Goal: Task Accomplishment & Management: Use online tool/utility

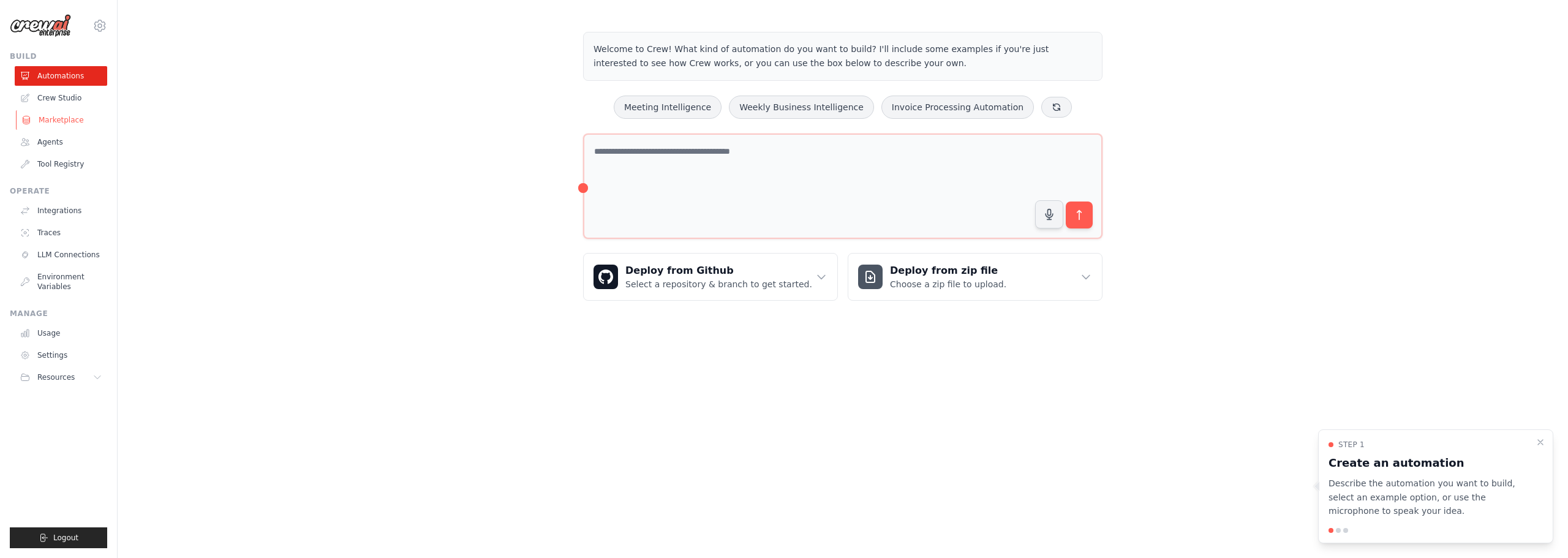
click at [75, 121] on link "Marketplace" at bounding box center [62, 120] width 92 height 20
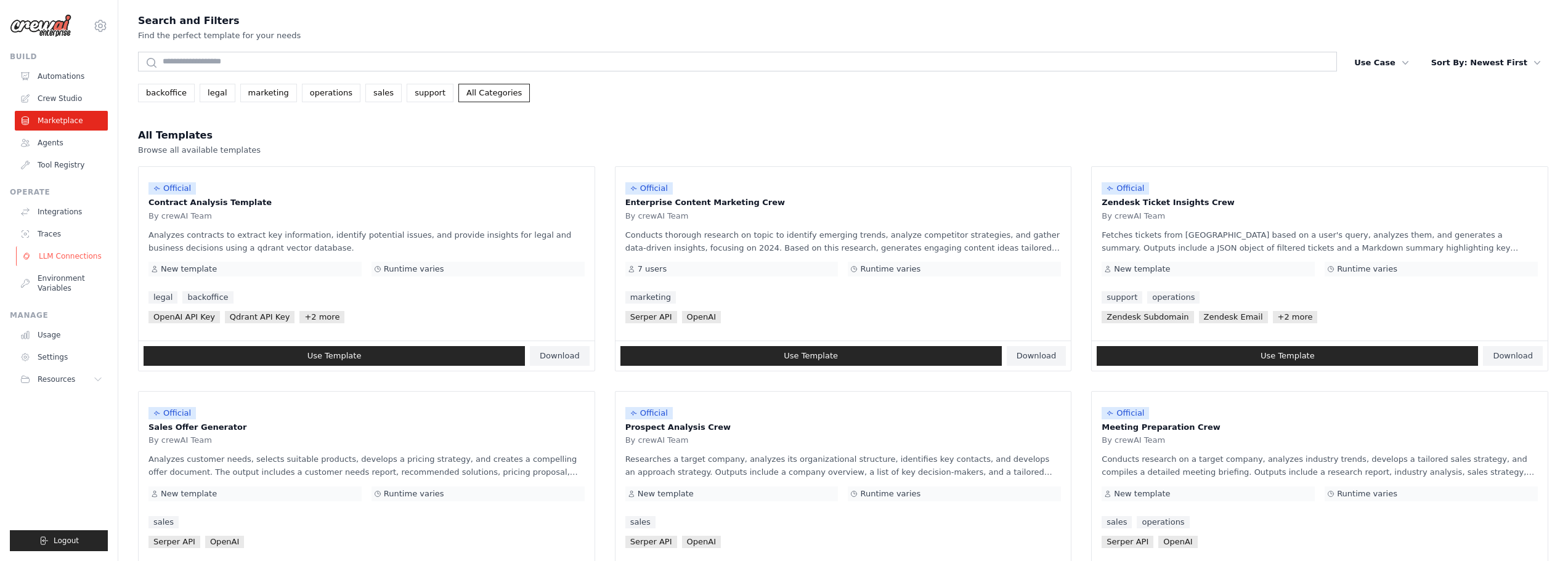
click at [61, 255] on link "LLM Connections" at bounding box center [62, 256] width 93 height 20
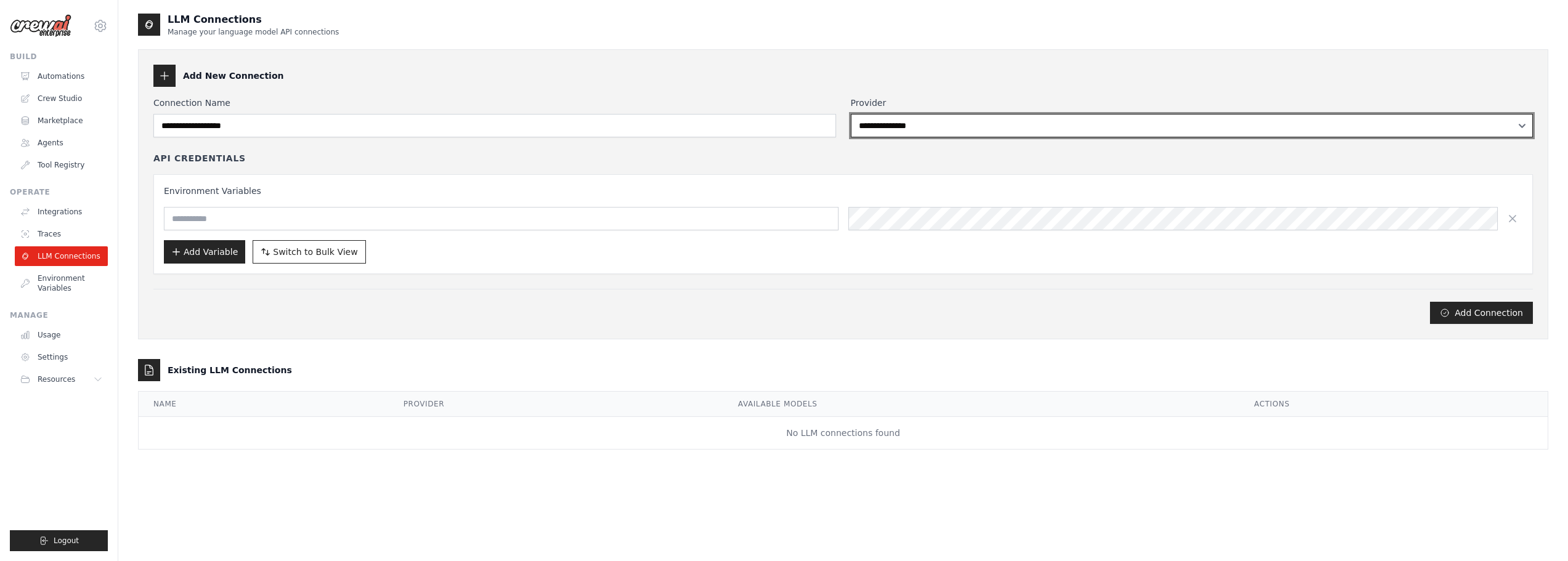
click at [940, 129] on select "**********" at bounding box center [1192, 126] width 683 height 23
click at [944, 126] on select "**********" at bounding box center [1192, 126] width 683 height 23
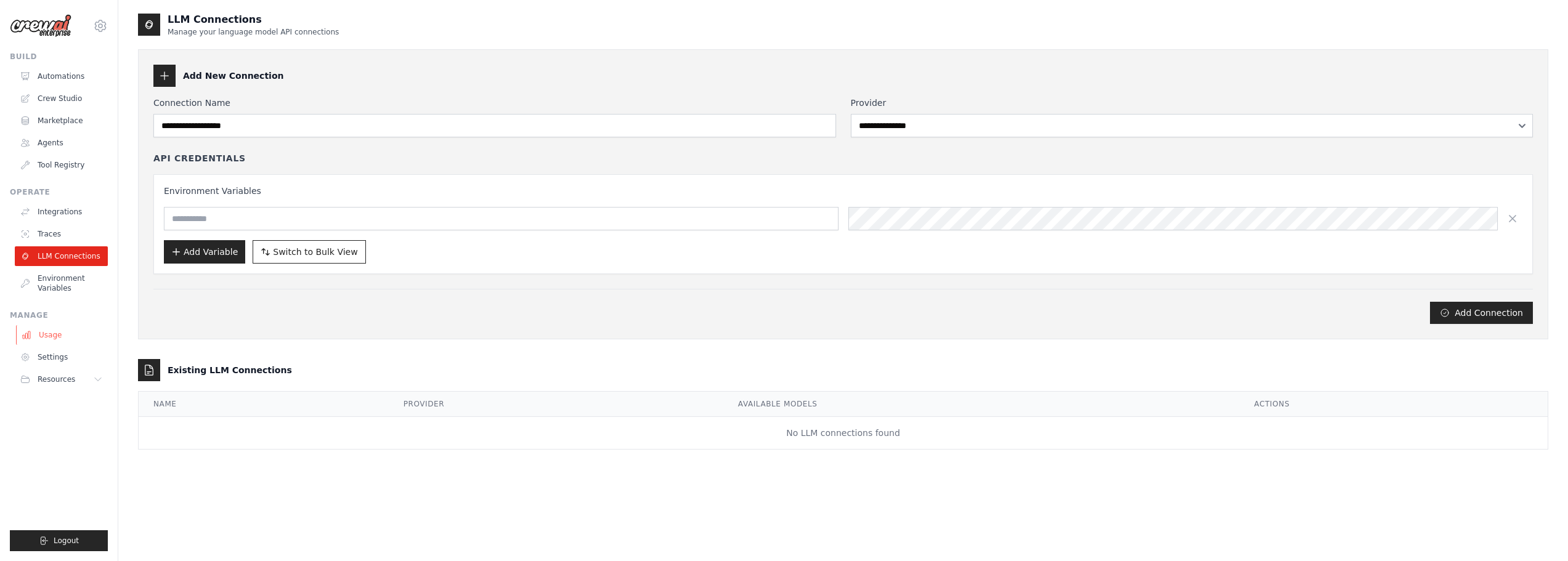
click at [54, 335] on link "Usage" at bounding box center [62, 335] width 93 height 20
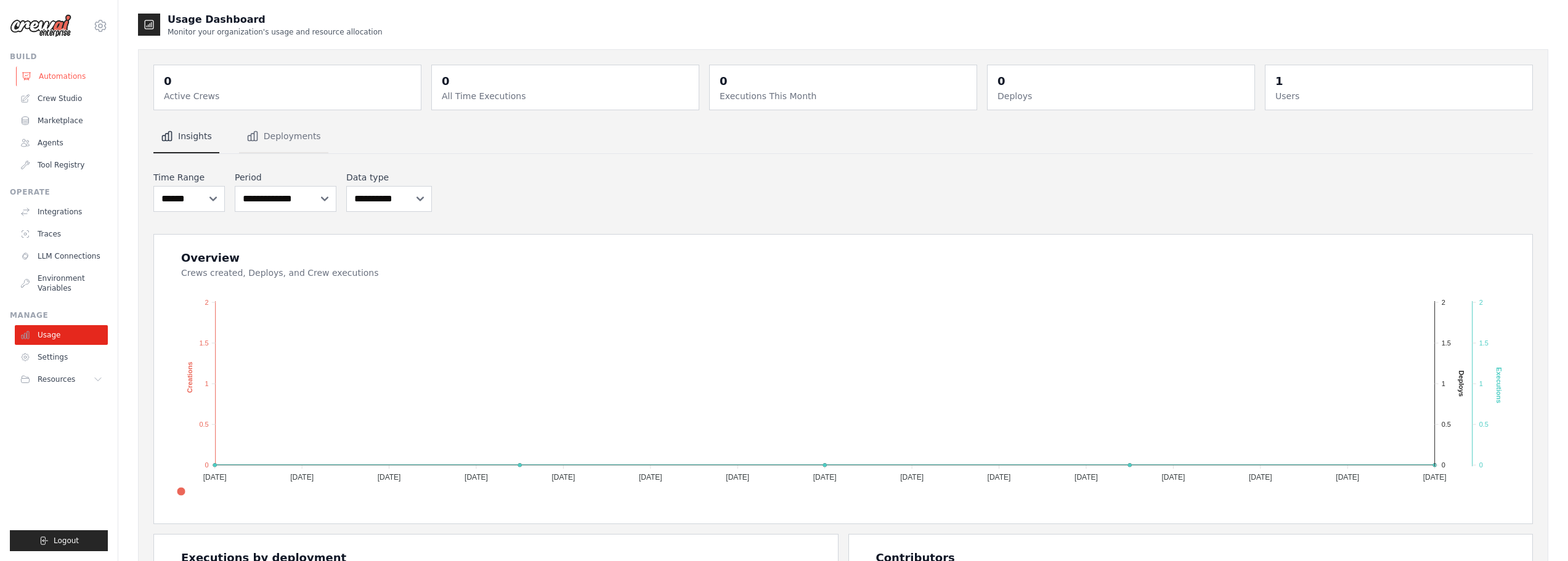
click at [59, 77] on link "Automations" at bounding box center [62, 77] width 93 height 20
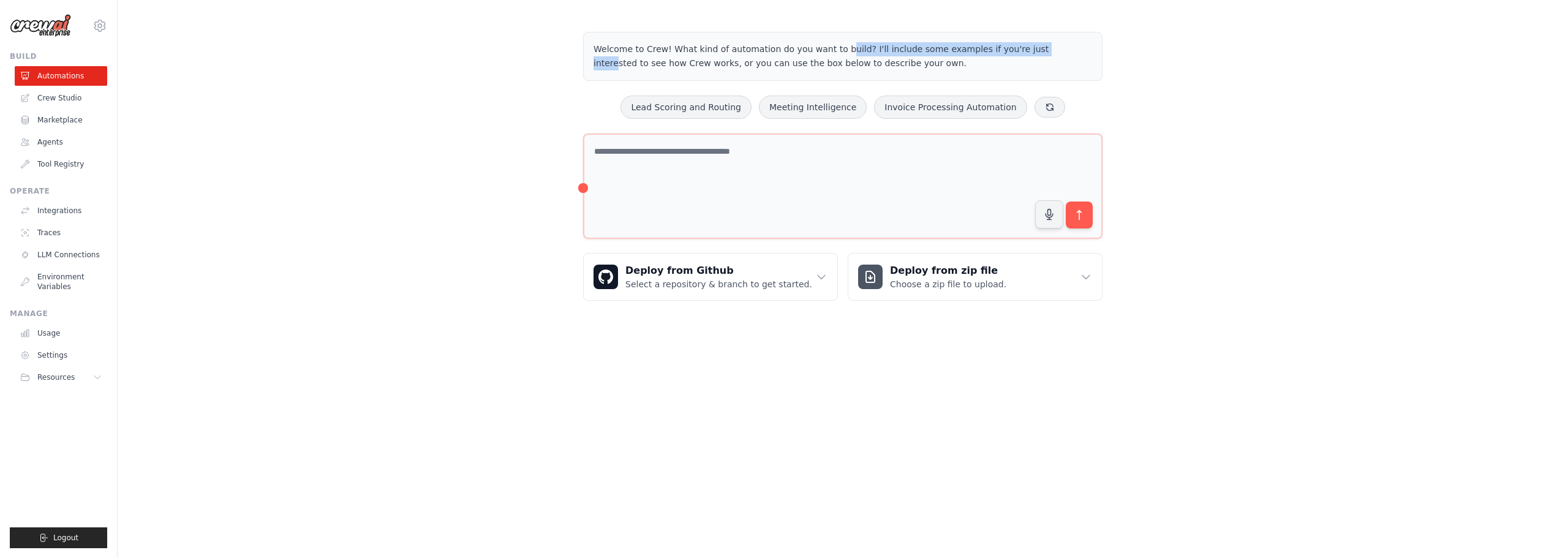
drag, startPoint x: 775, startPoint y: 52, endPoint x: 991, endPoint y: 52, distance: 216.0
click at [991, 52] on p "Welcome to Crew! What kind of automation do you want to build? I'll include som…" at bounding box center [843, 56] width 499 height 28
click at [709, 291] on div "Deploy from Github Select a repository & branch to get started." at bounding box center [711, 277] width 254 height 47
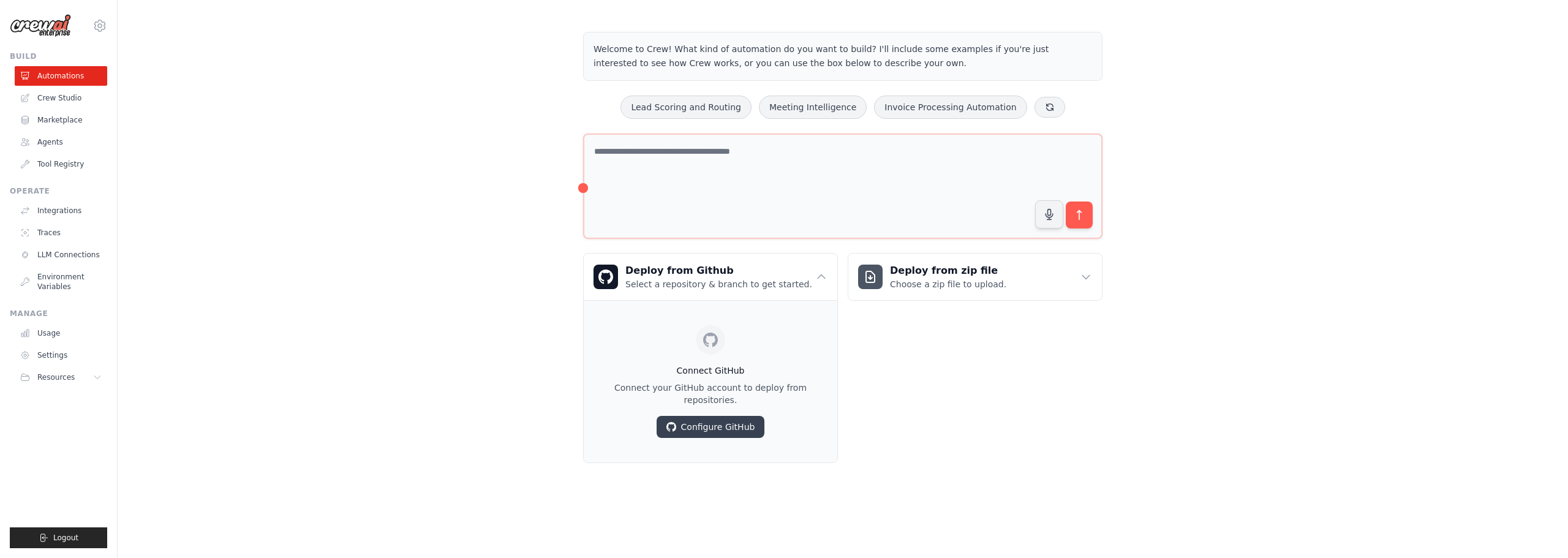
click at [942, 384] on div "Deploy from zip file Choose a zip file to upload. Upload a ZIP file containing …" at bounding box center [975, 358] width 255 height 210
click at [471, 317] on div "Welcome to Crew! What kind of automation do you want to build? I'll include som…" at bounding box center [843, 247] width 1451 height 471
click at [66, 100] on link "Crew Studio" at bounding box center [62, 98] width 92 height 20
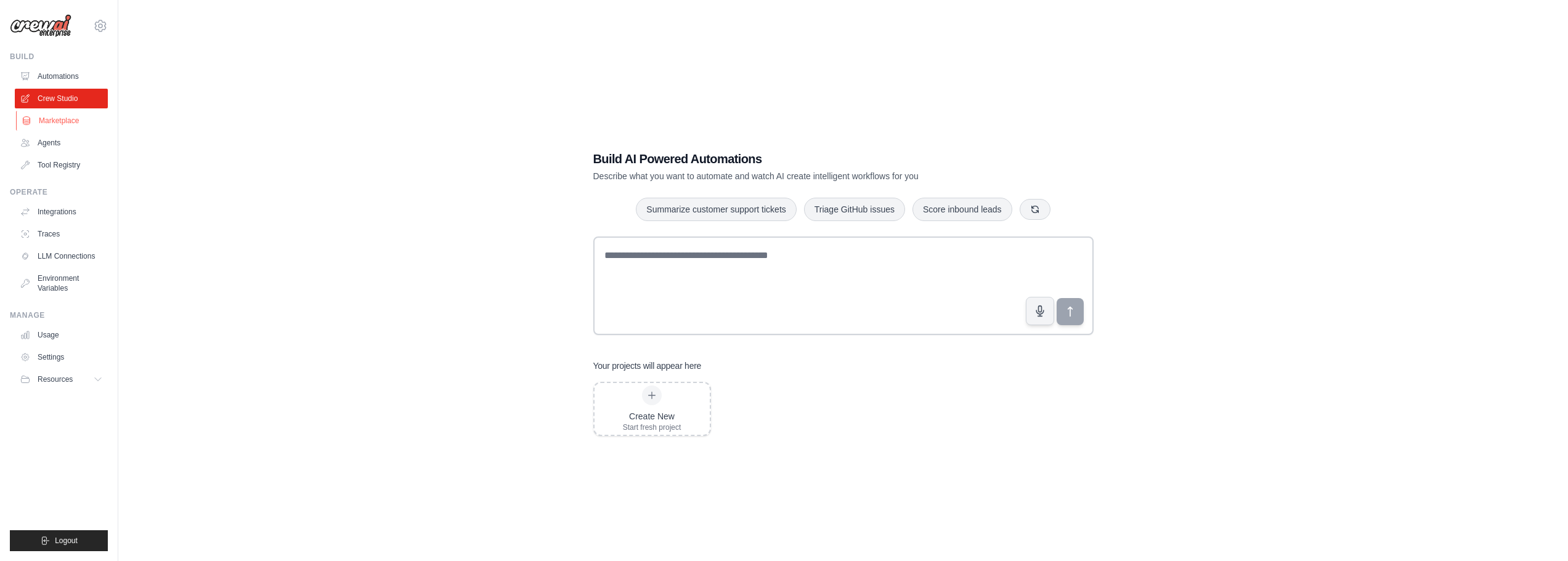
click at [57, 125] on link "Marketplace" at bounding box center [62, 121] width 93 height 20
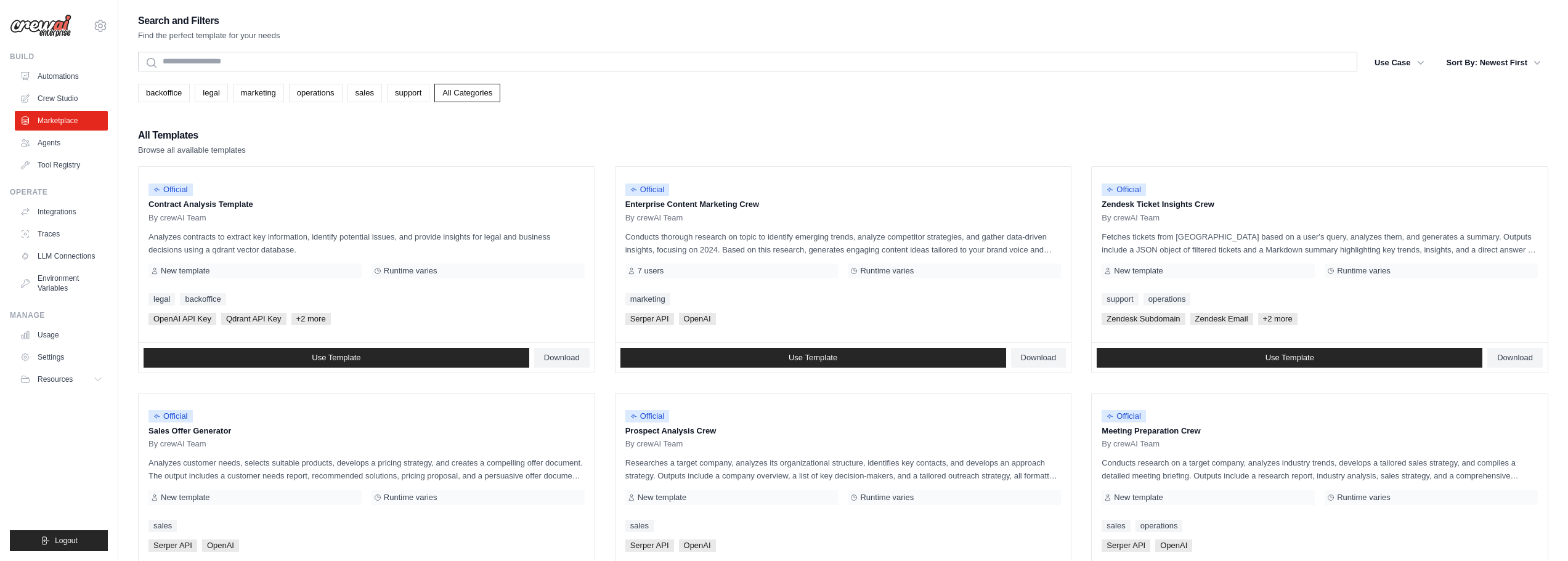
click at [63, 143] on link "Agents" at bounding box center [61, 143] width 93 height 20
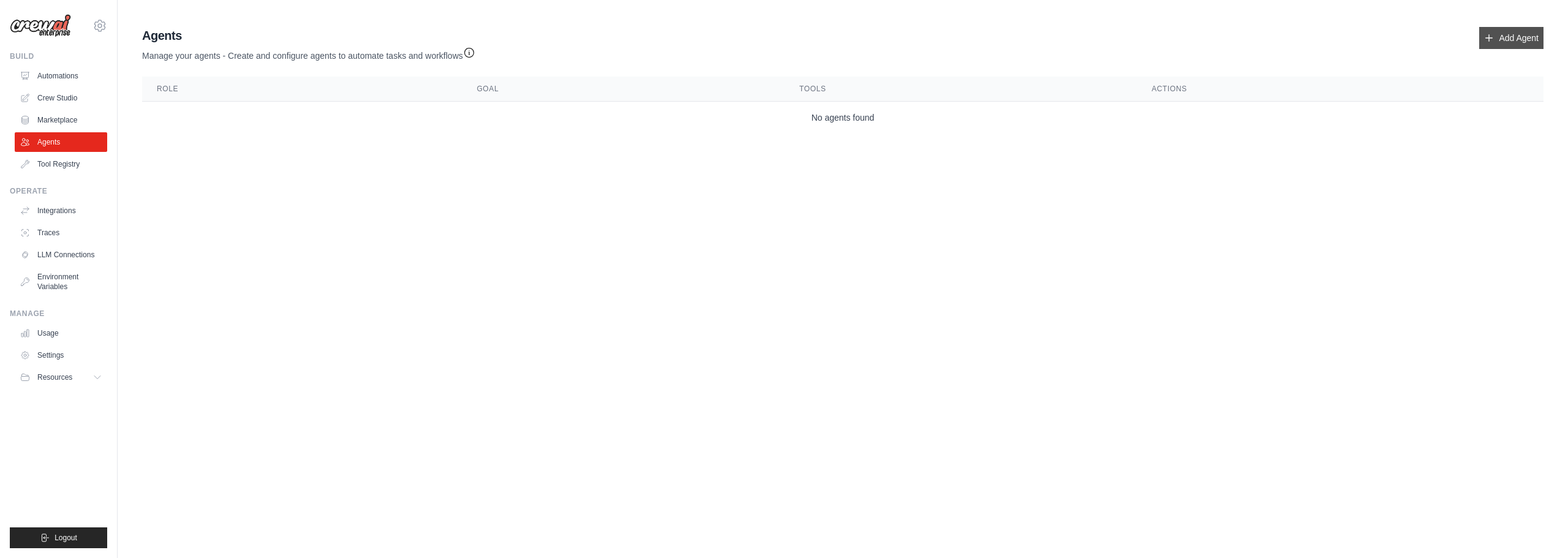
click at [1516, 34] on link "Add Agent" at bounding box center [1511, 37] width 64 height 22
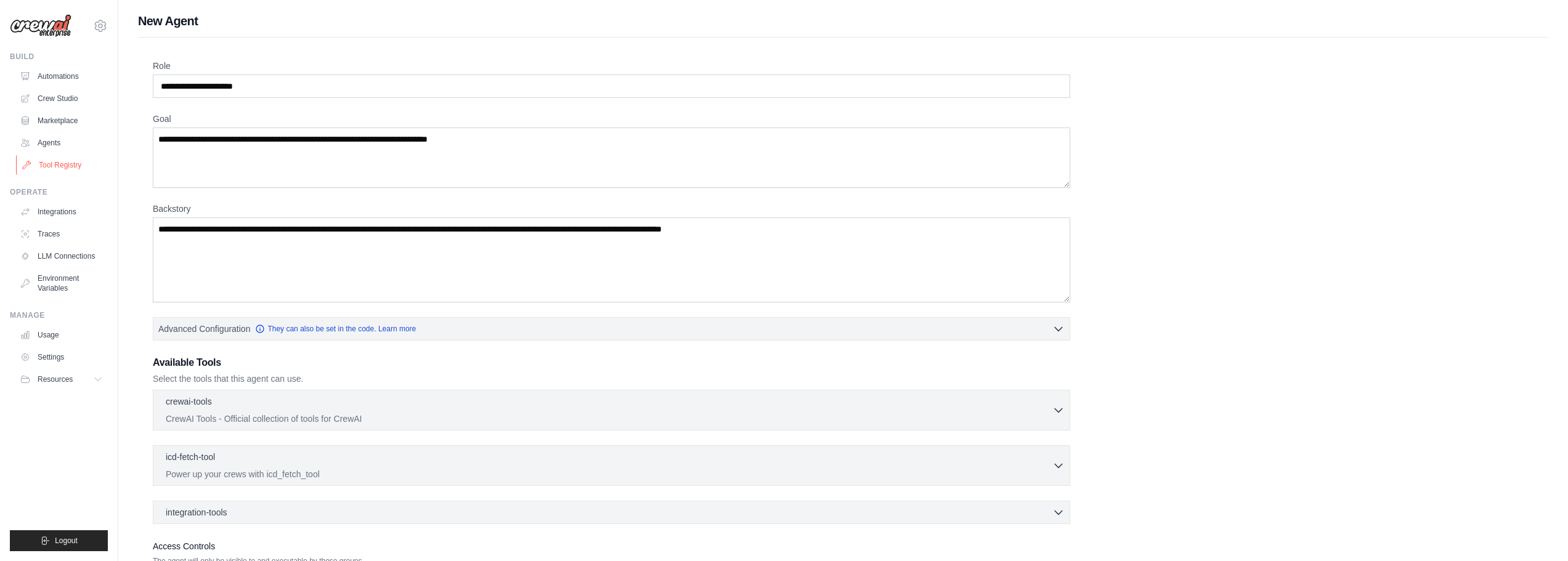
click at [62, 161] on link "Tool Registry" at bounding box center [62, 165] width 93 height 20
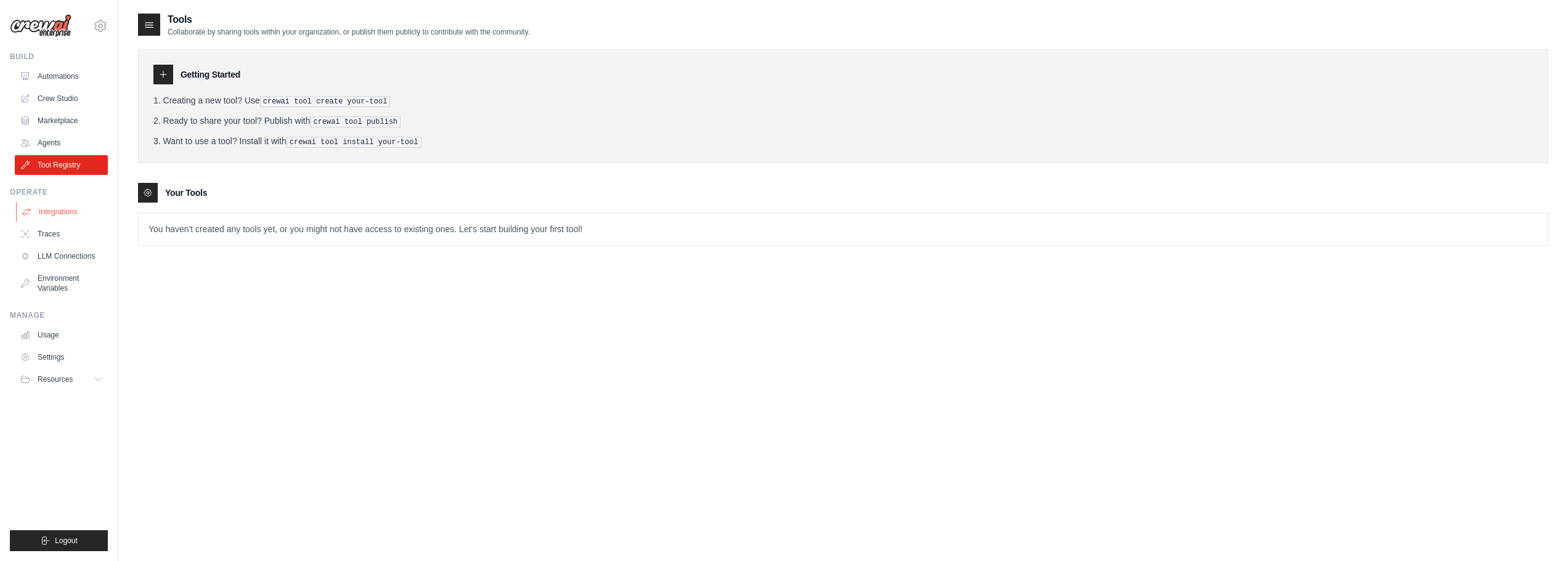
click at [52, 216] on link "Integrations" at bounding box center [62, 212] width 93 height 20
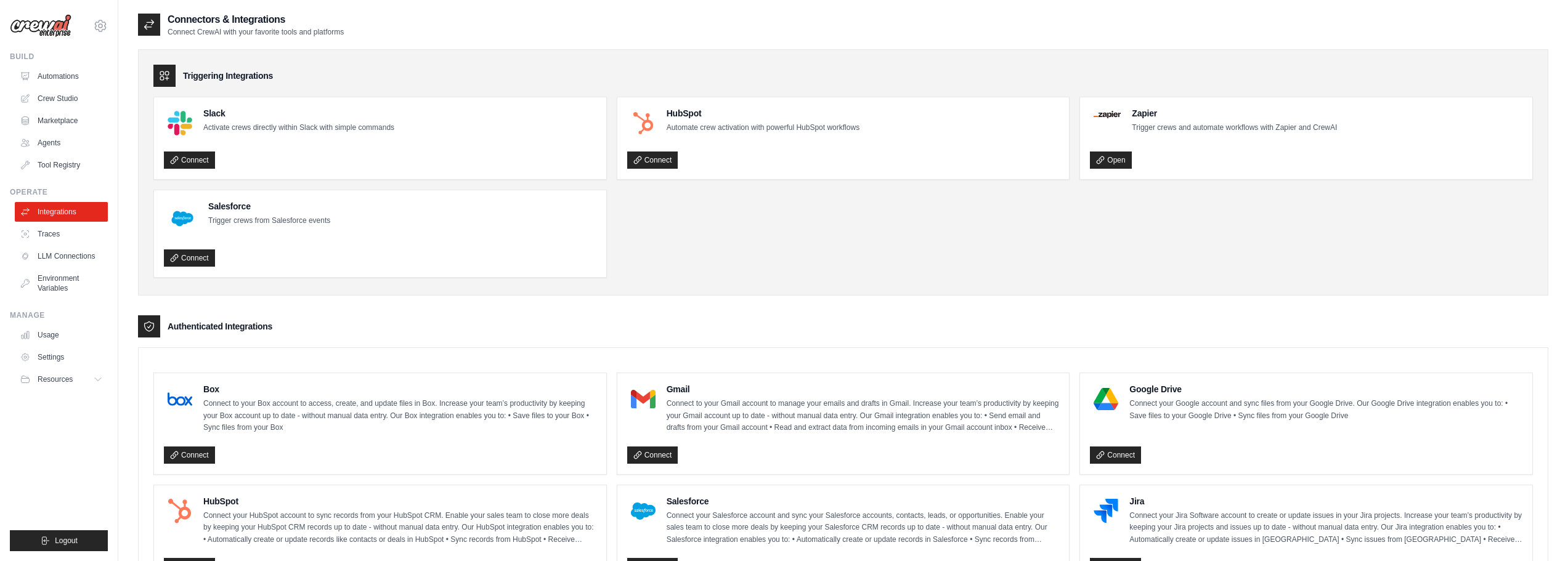
click at [45, 30] on img at bounding box center [40, 26] width 62 height 23
click at [101, 26] on icon at bounding box center [100, 26] width 15 height 15
click at [77, 69] on link "Automations" at bounding box center [62, 77] width 93 height 20
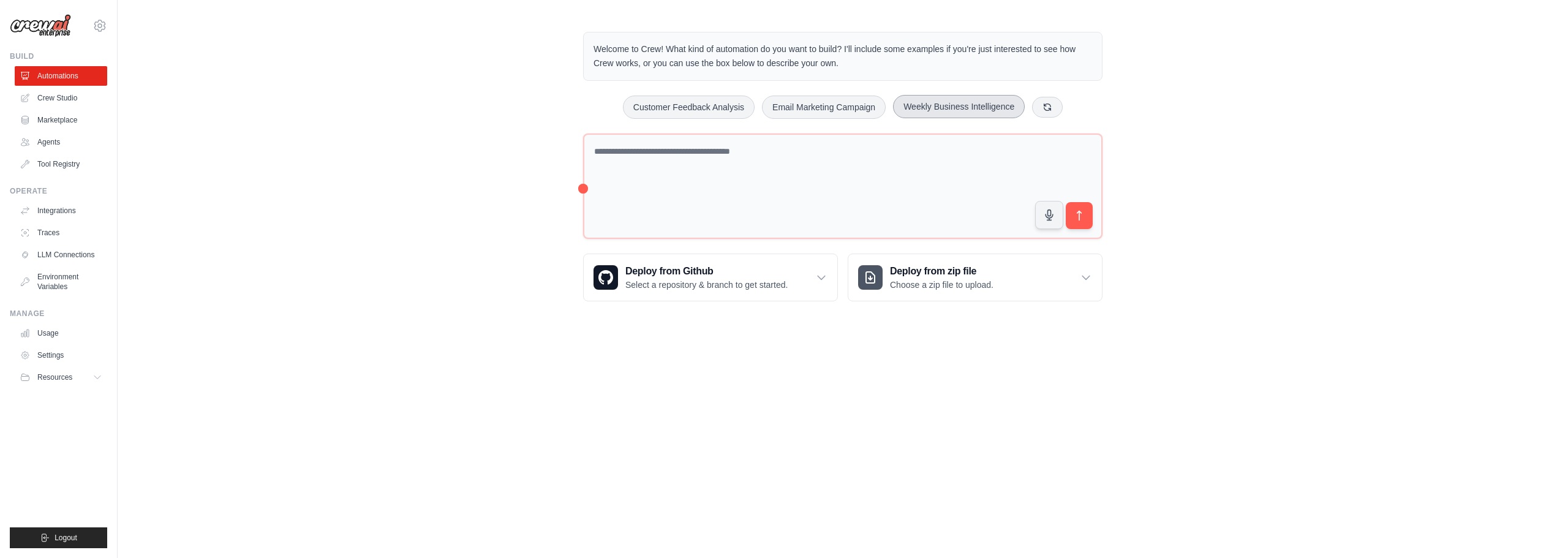
click at [961, 105] on button "Weekly Business Intelligence" at bounding box center [959, 107] width 132 height 23
type textarea "**********"
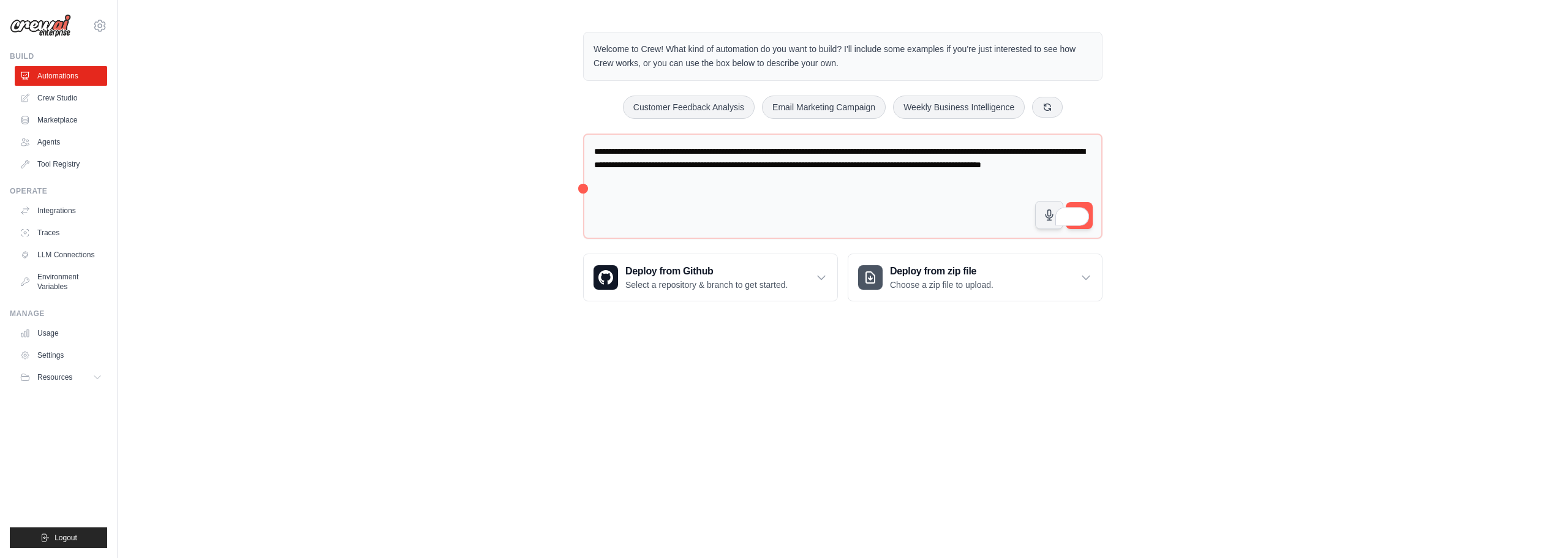
click at [1141, 217] on div "**********" at bounding box center [843, 166] width 1451 height 309
click at [1088, 212] on span at bounding box center [1081, 217] width 17 height 20
click at [1088, 207] on span at bounding box center [1081, 217] width 17 height 20
click at [983, 183] on textarea "**********" at bounding box center [843, 186] width 519 height 106
click at [61, 117] on link "Marketplace" at bounding box center [62, 120] width 92 height 20
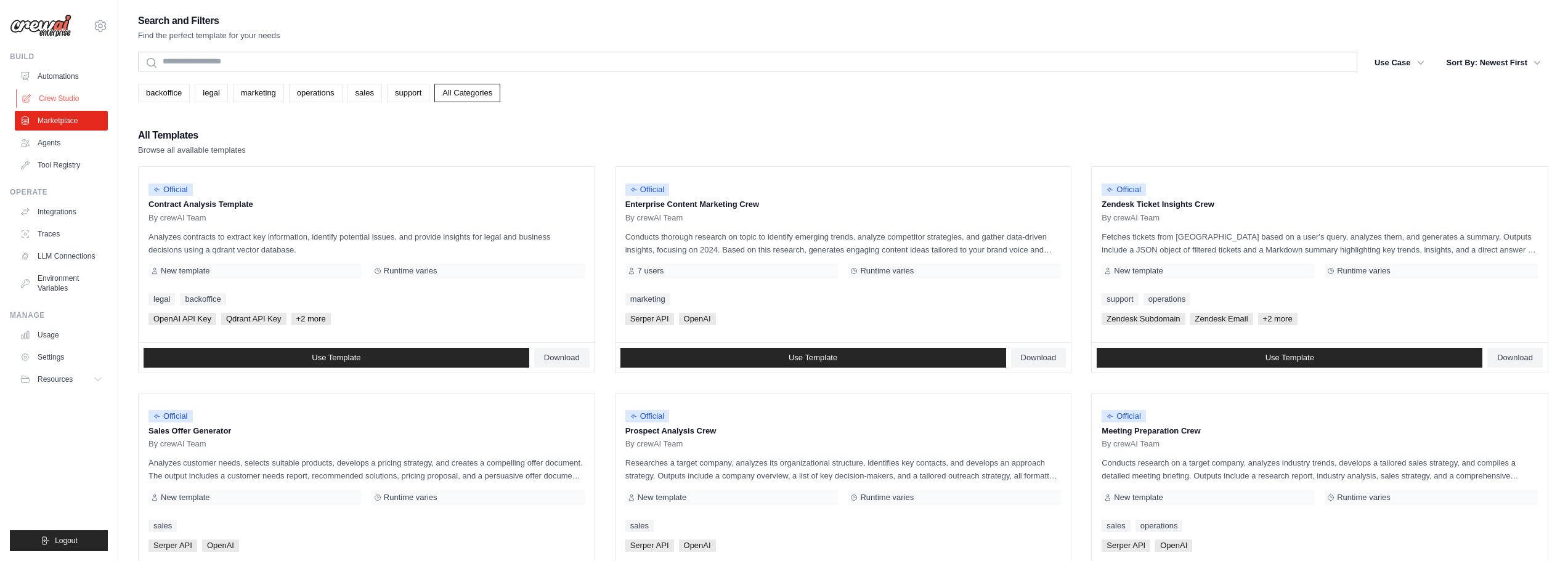
click at [68, 96] on link "Crew Studio" at bounding box center [62, 99] width 93 height 20
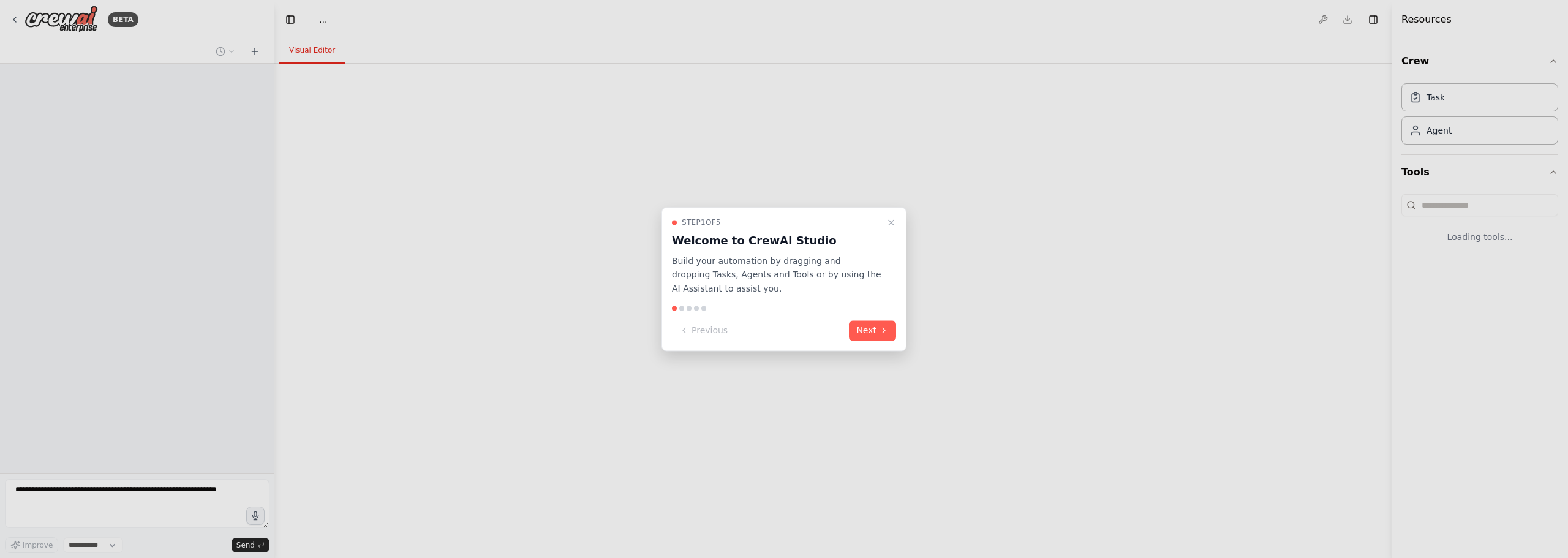
select select "****"
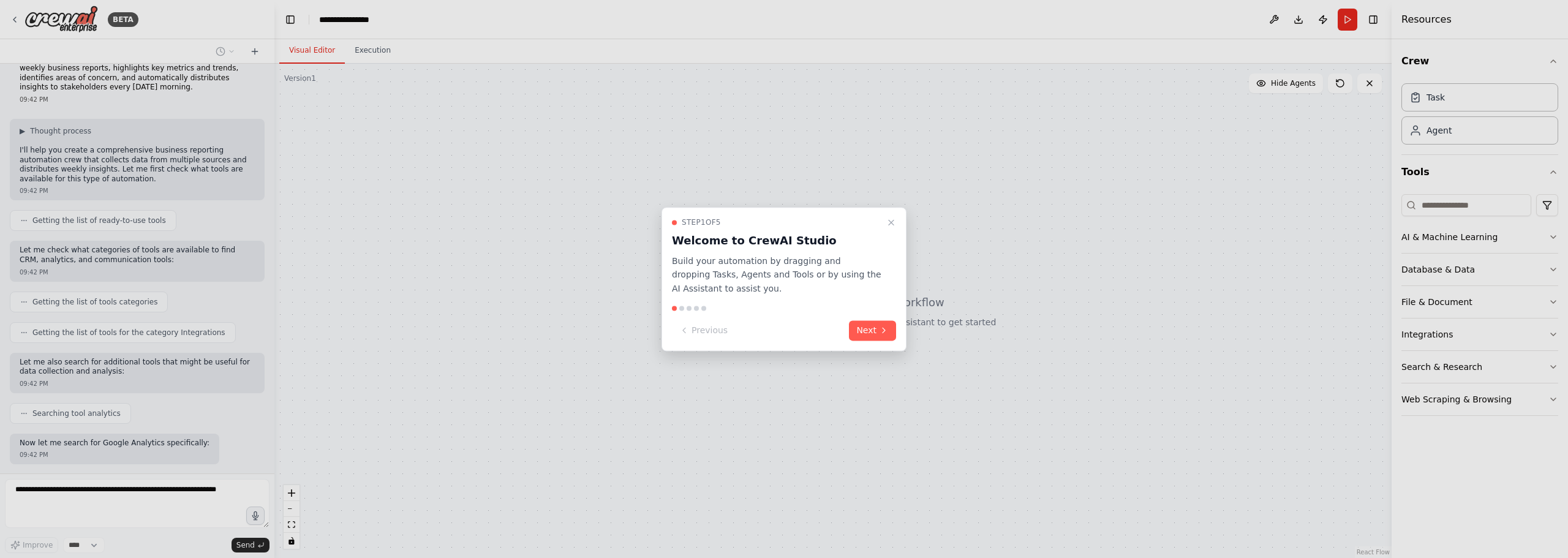
scroll to position [96, 0]
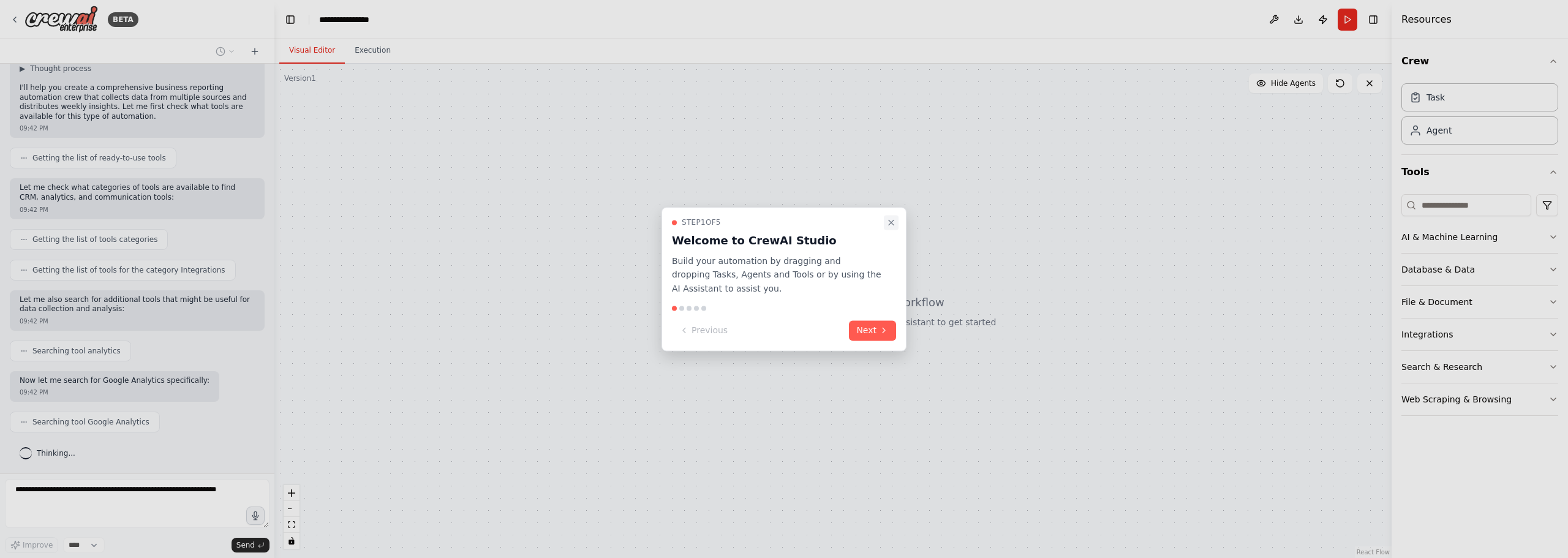
click at [892, 222] on icon "Close walkthrough" at bounding box center [891, 222] width 5 height 5
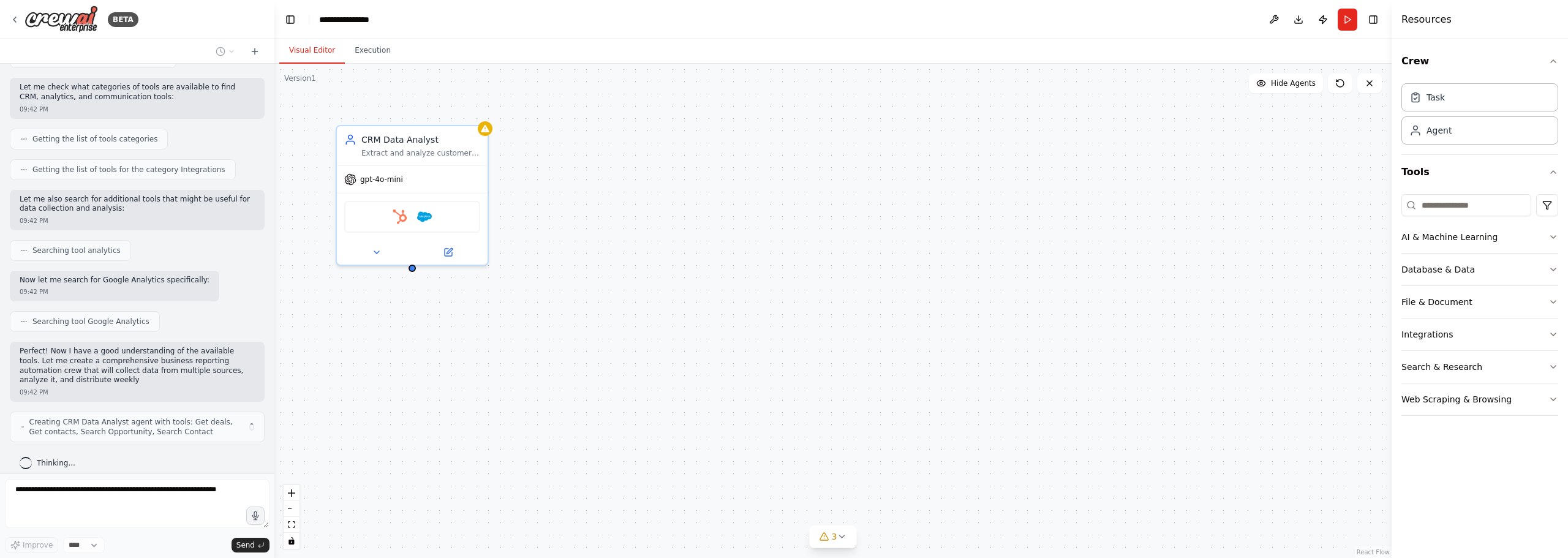
scroll to position [207, 0]
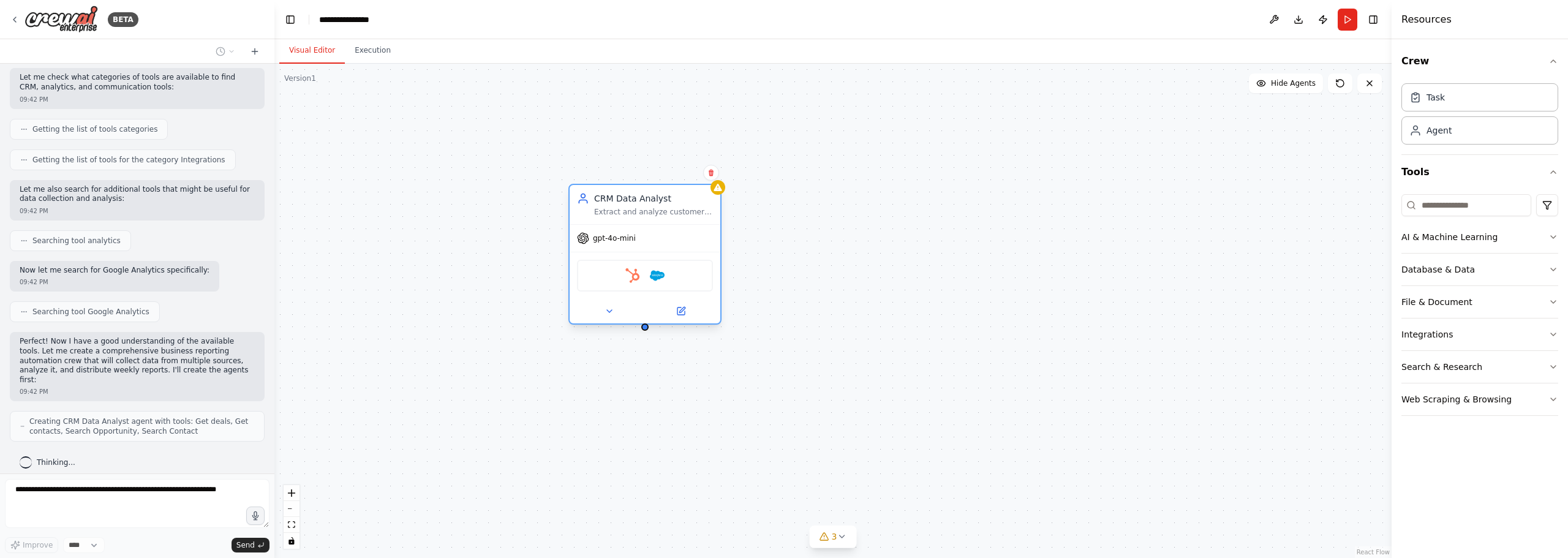
drag, startPoint x: 424, startPoint y: 143, endPoint x: 667, endPoint y: 201, distance: 249.8
click at [667, 201] on div "CRM Data Analyst Extract and analyze customer data from CRM systems like {crm_p…" at bounding box center [653, 205] width 118 height 25
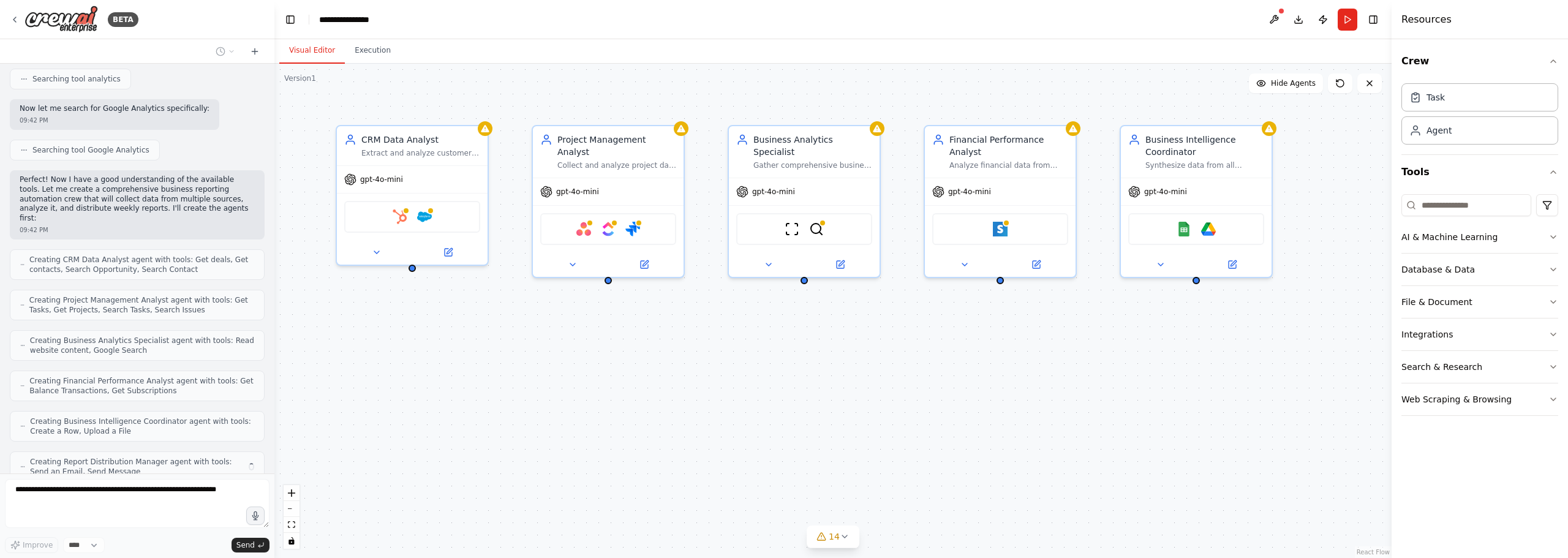
scroll to position [408, 0]
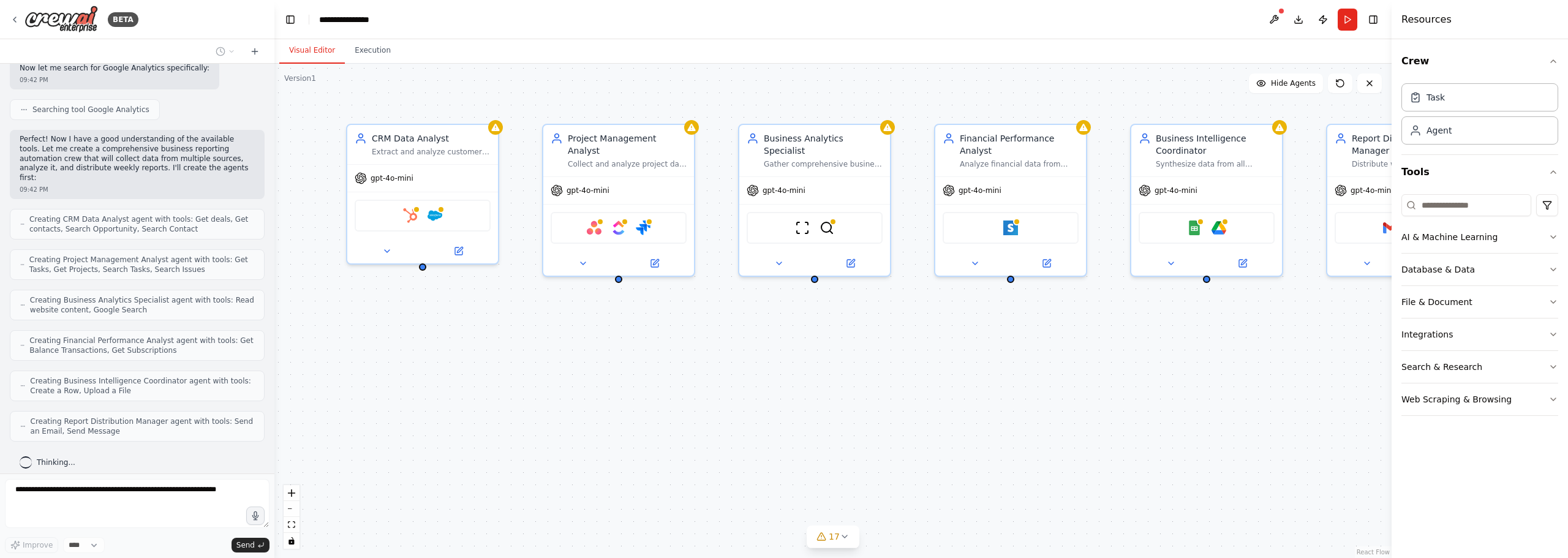
drag, startPoint x: 1119, startPoint y: 399, endPoint x: 1127, endPoint y: 399, distance: 8.0
click at [1127, 399] on div "CRM Data Analyst Extract and analyze customer data from CRM systems like {crm_p…" at bounding box center [833, 310] width 1117 height 495
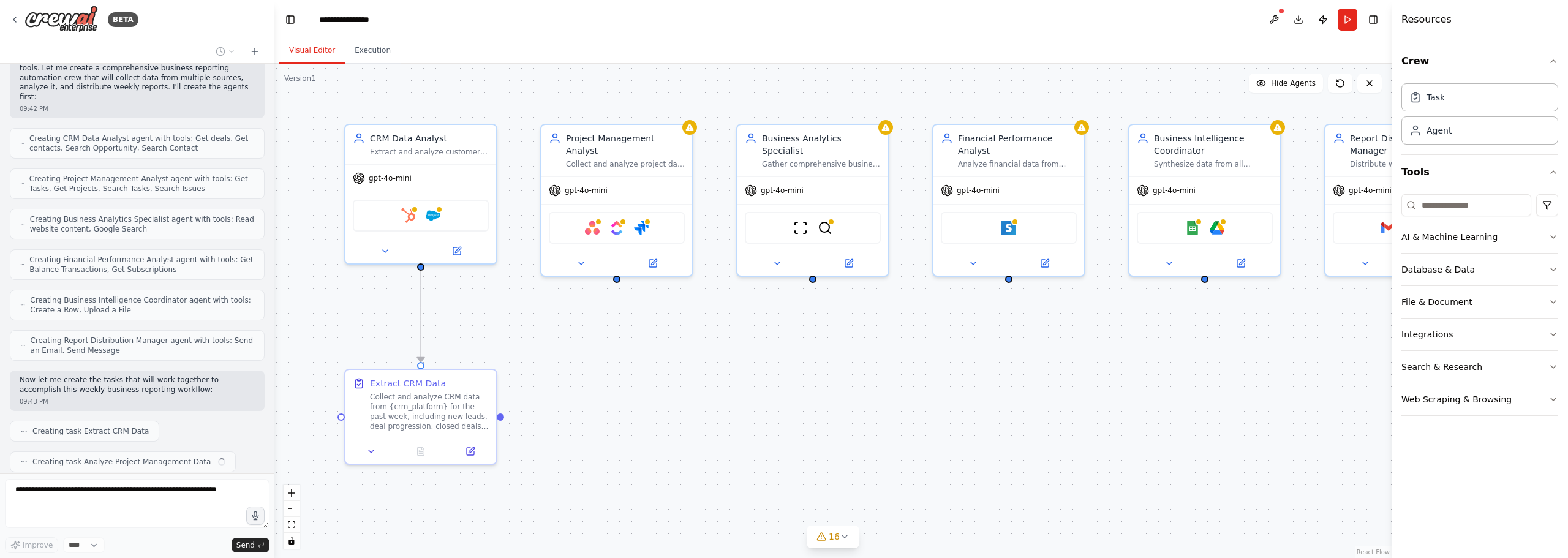
scroll to position [520, 0]
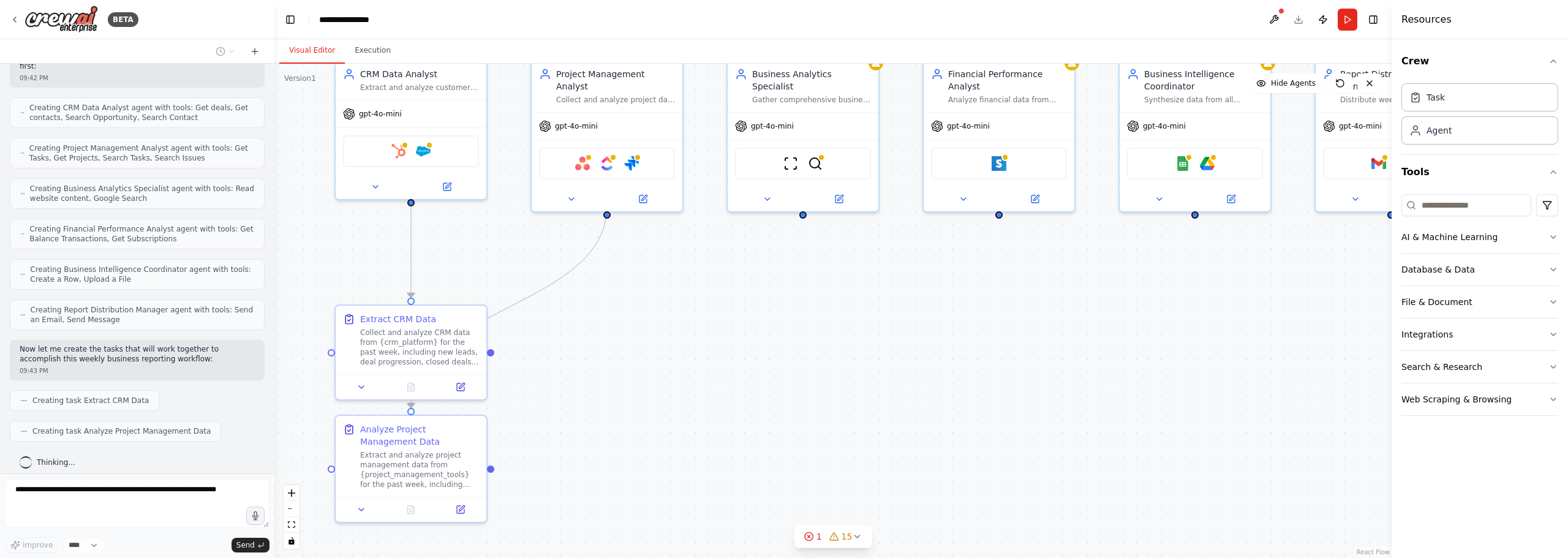
drag, startPoint x: 756, startPoint y: 424, endPoint x: 746, endPoint y: 360, distance: 64.8
click at [746, 360] on div ".deletable-edge-delete-btn { width: 20px; height: 20px; border: 0px solid #ffff…" at bounding box center [833, 310] width 1117 height 495
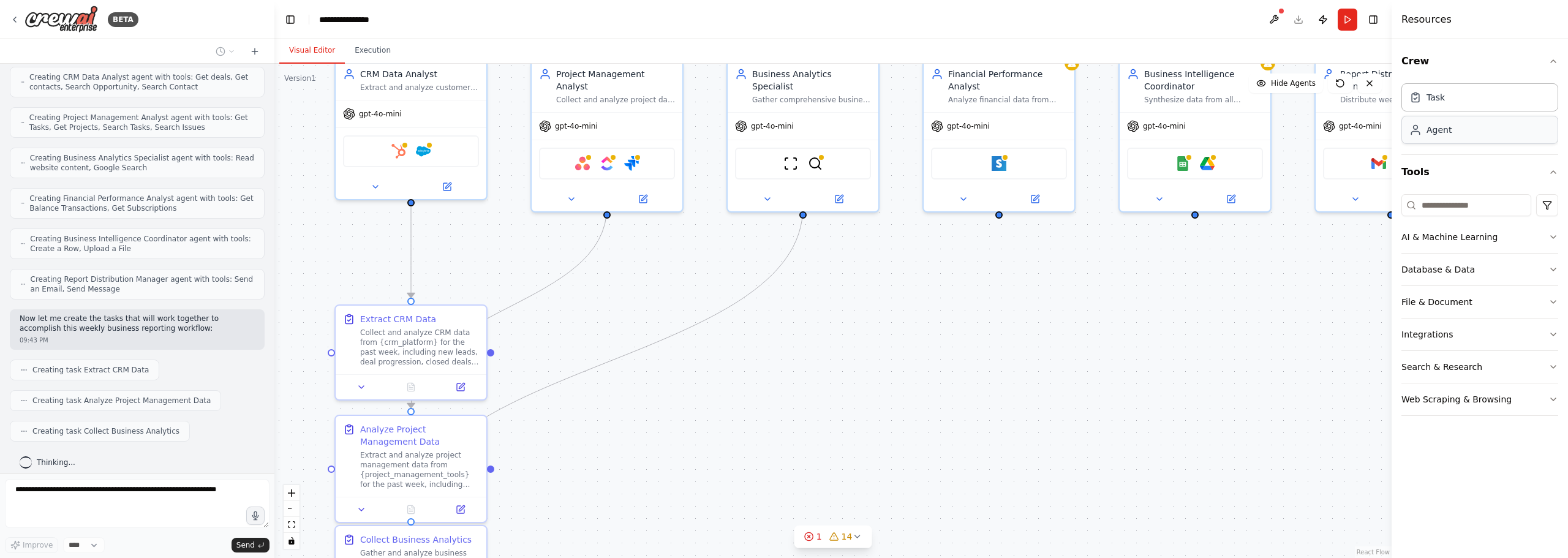
scroll to position [581, 0]
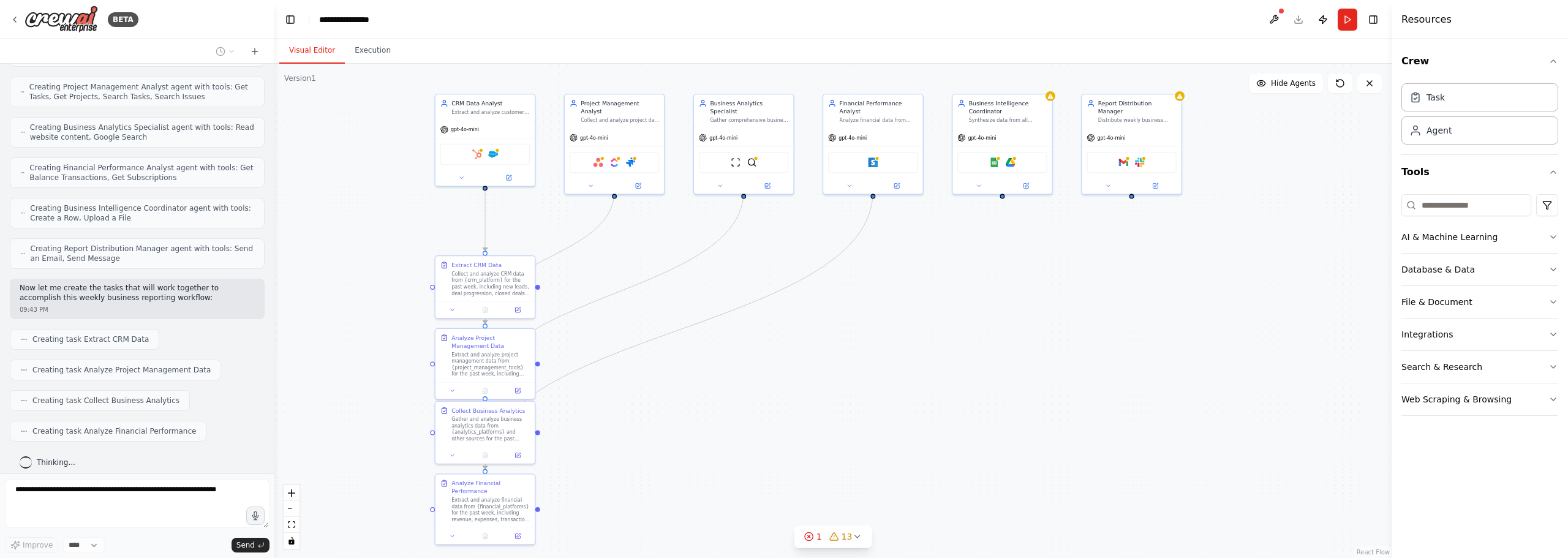
drag, startPoint x: 895, startPoint y: 380, endPoint x: 779, endPoint y: 318, distance: 131.5
click at [779, 318] on div ".deletable-edge-delete-btn { width: 20px; height: 20px; border: 0px solid #ffff…" at bounding box center [833, 310] width 1117 height 495
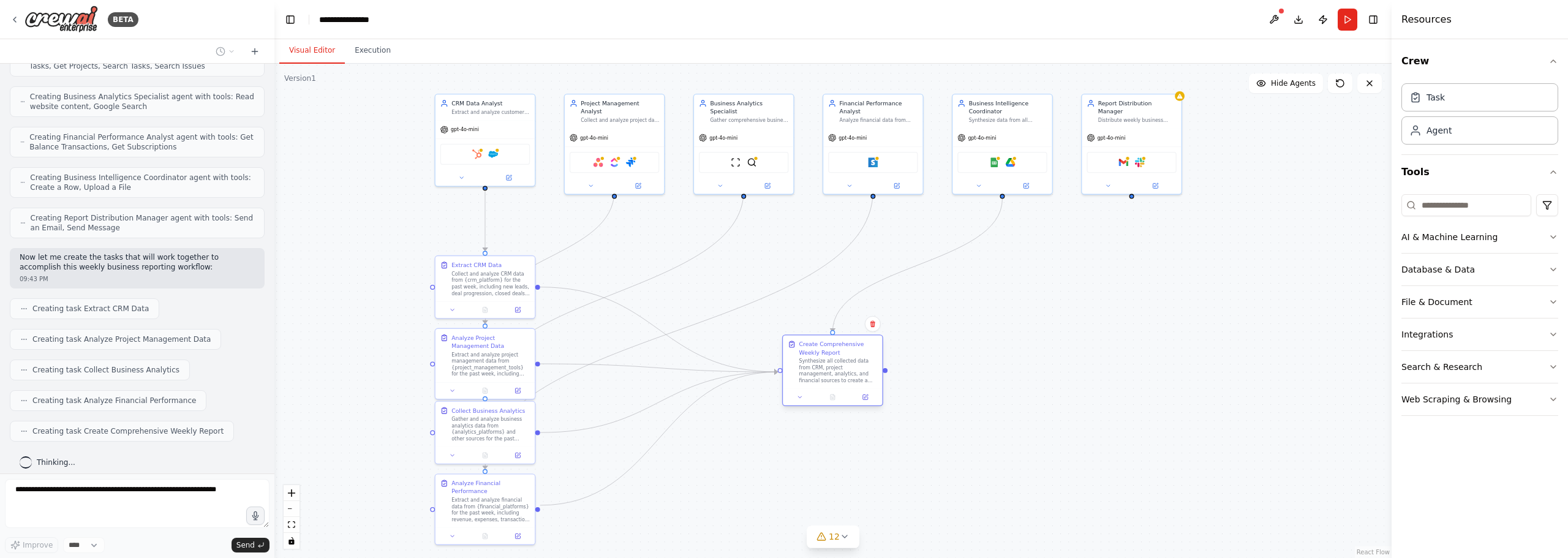
drag, startPoint x: 632, startPoint y: 291, endPoint x: 844, endPoint y: 376, distance: 228.4
click at [844, 376] on div "Synthesize all collected data from CRM, project management, analytics, and fina…" at bounding box center [838, 370] width 78 height 25
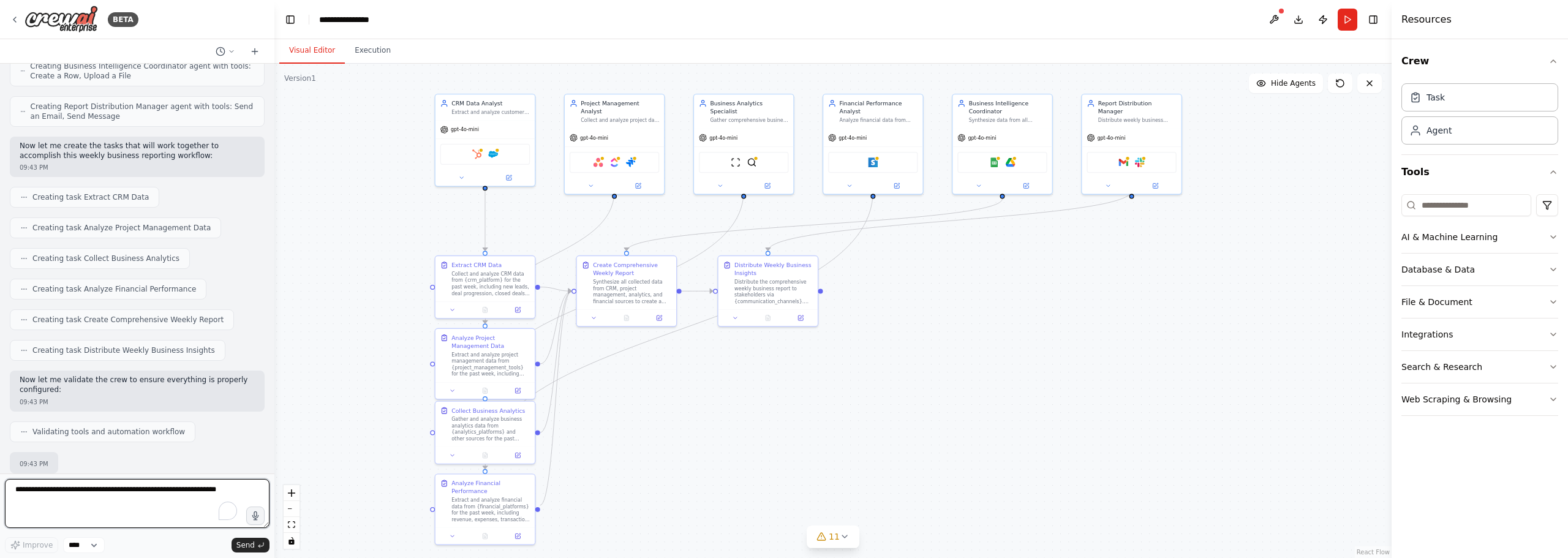
scroll to position [795, 0]
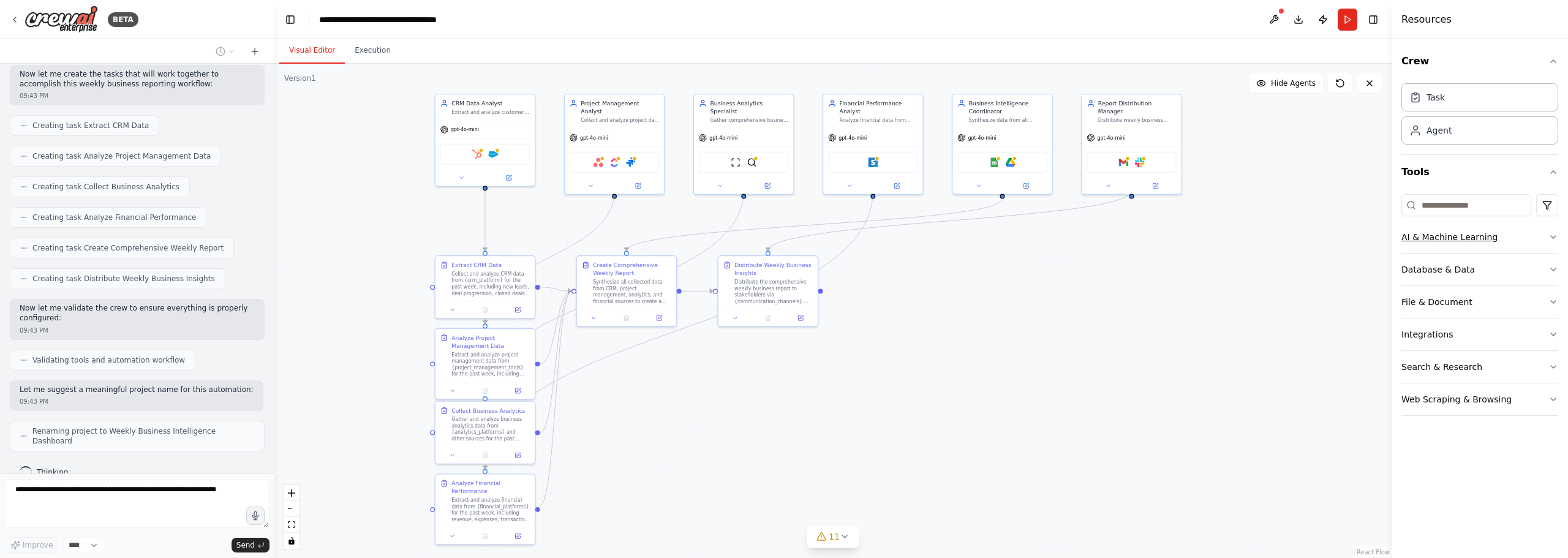
click at [1452, 238] on button "AI & Machine Learning" at bounding box center [1480, 237] width 157 height 32
click at [1454, 264] on button "Database & Data" at bounding box center [1480, 269] width 157 height 32
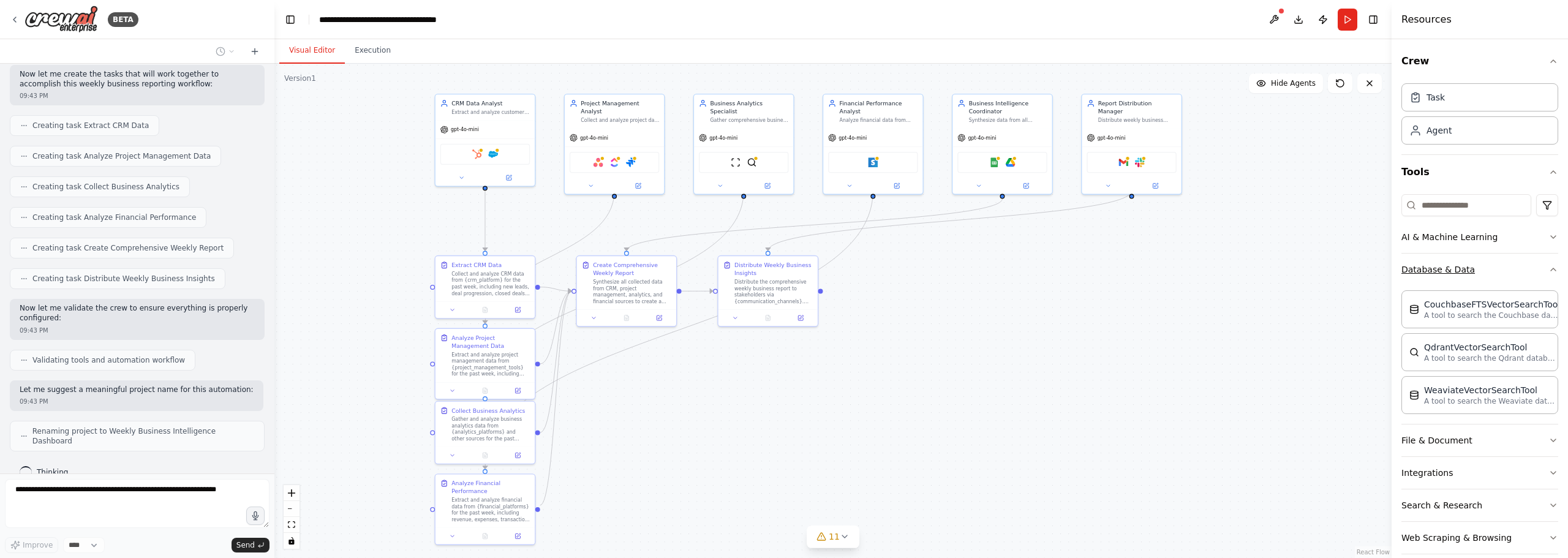
click at [1457, 268] on button "Database & Data" at bounding box center [1480, 269] width 157 height 32
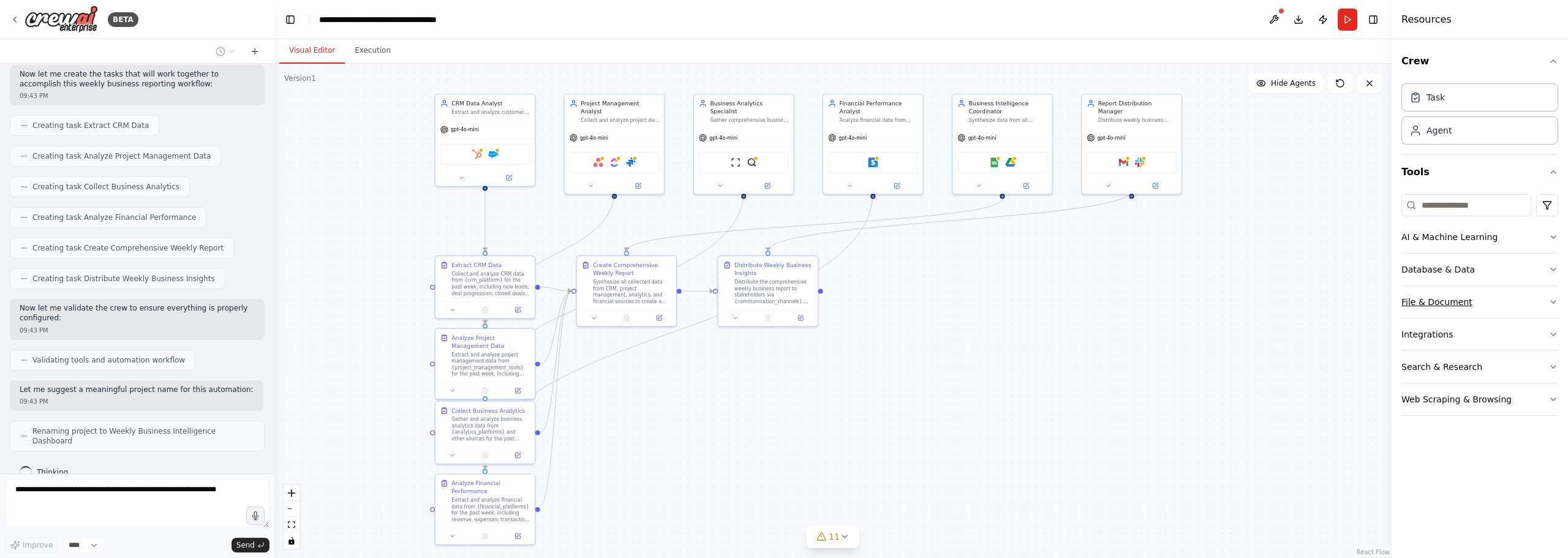
click at [1449, 301] on button "File & Document" at bounding box center [1480, 302] width 157 height 32
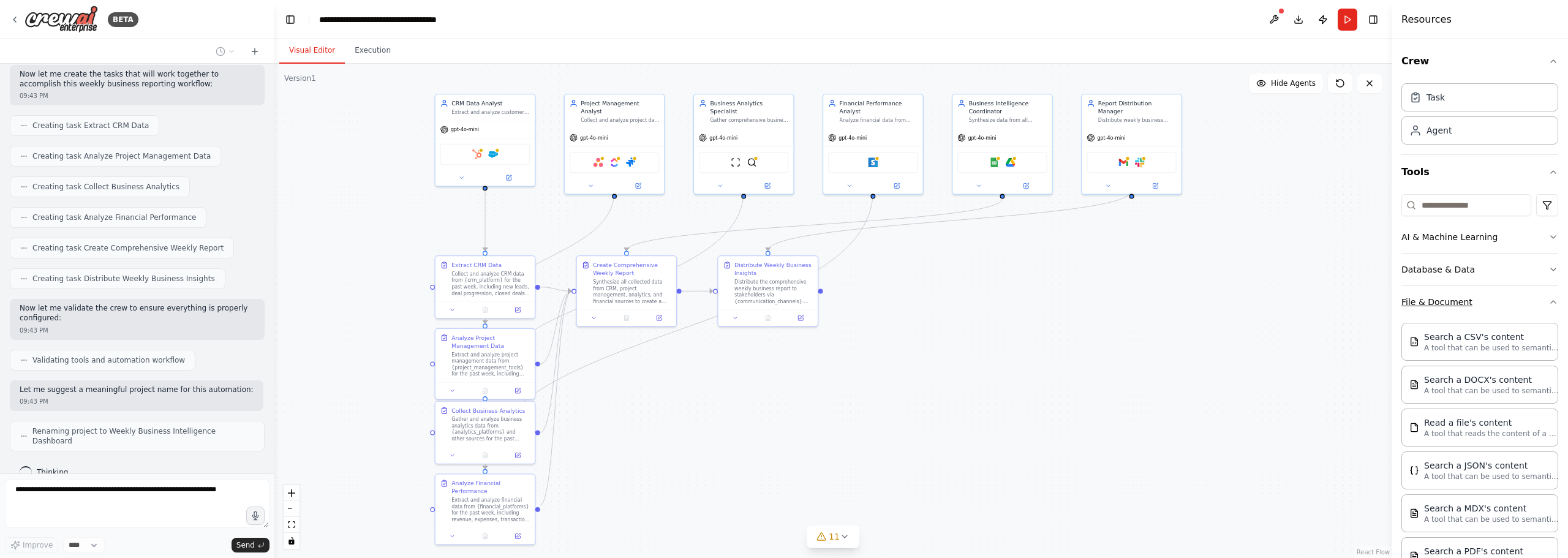
click at [1449, 301] on button "File & Document" at bounding box center [1480, 302] width 157 height 32
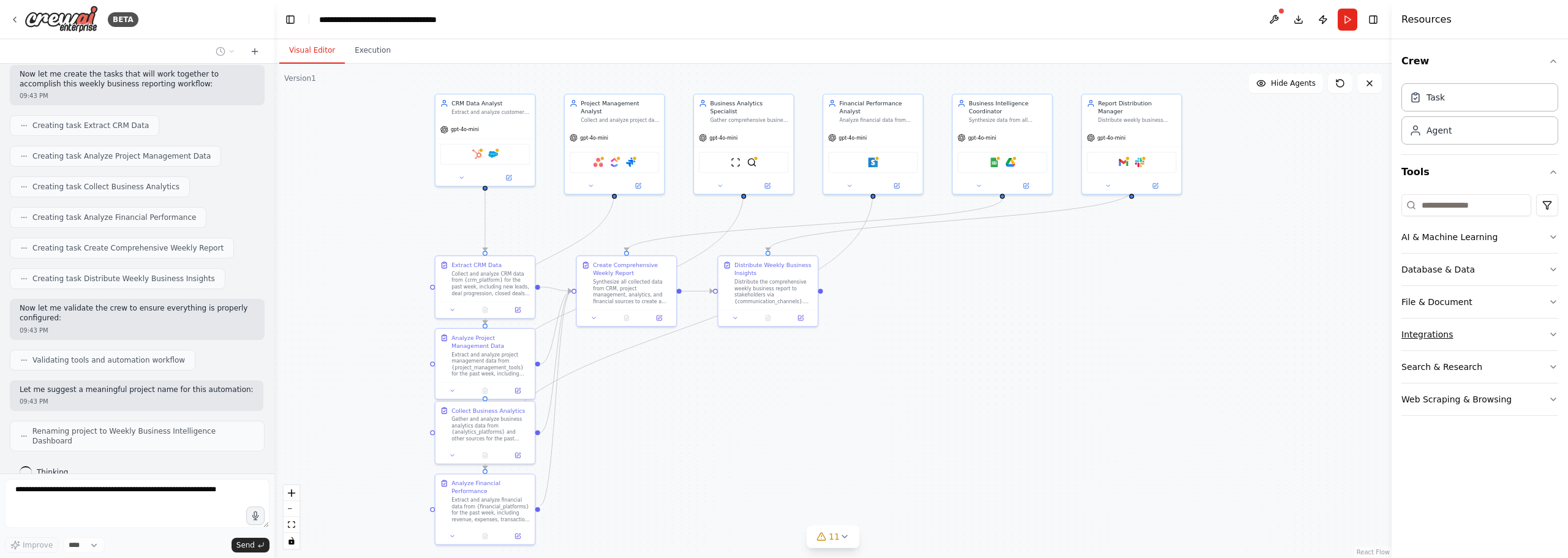
click at [1445, 332] on button "Integrations" at bounding box center [1480, 334] width 157 height 32
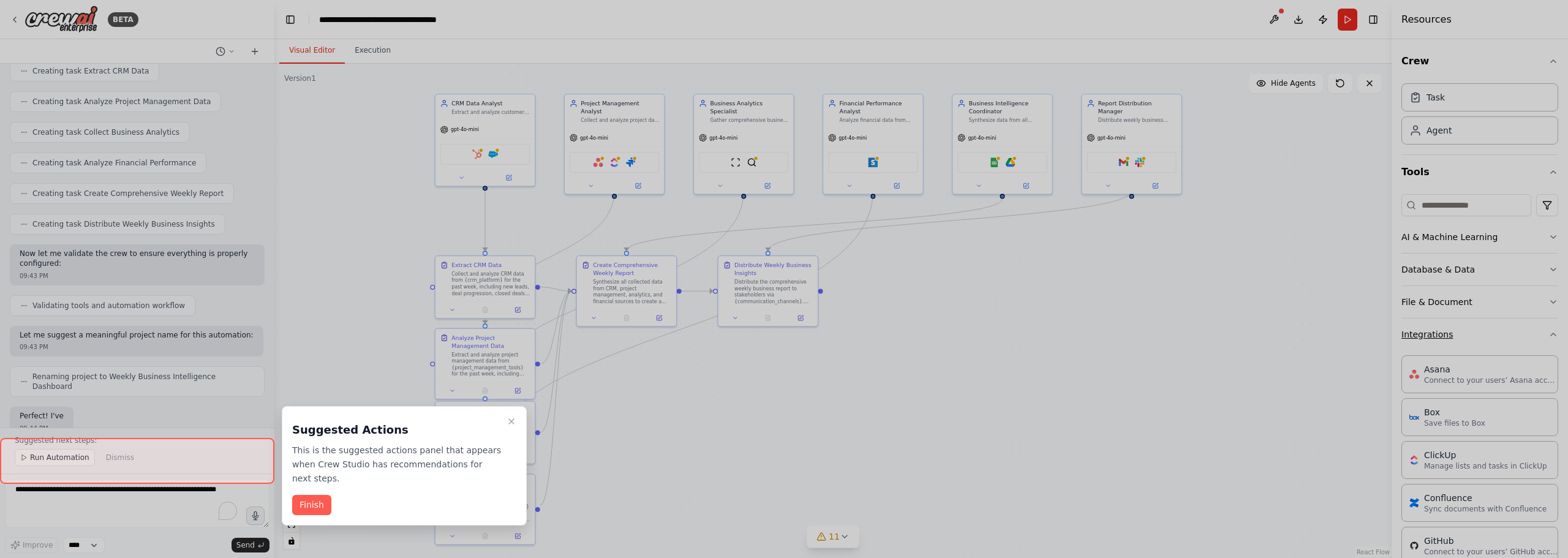
click at [1445, 332] on div at bounding box center [784, 279] width 1568 height 558
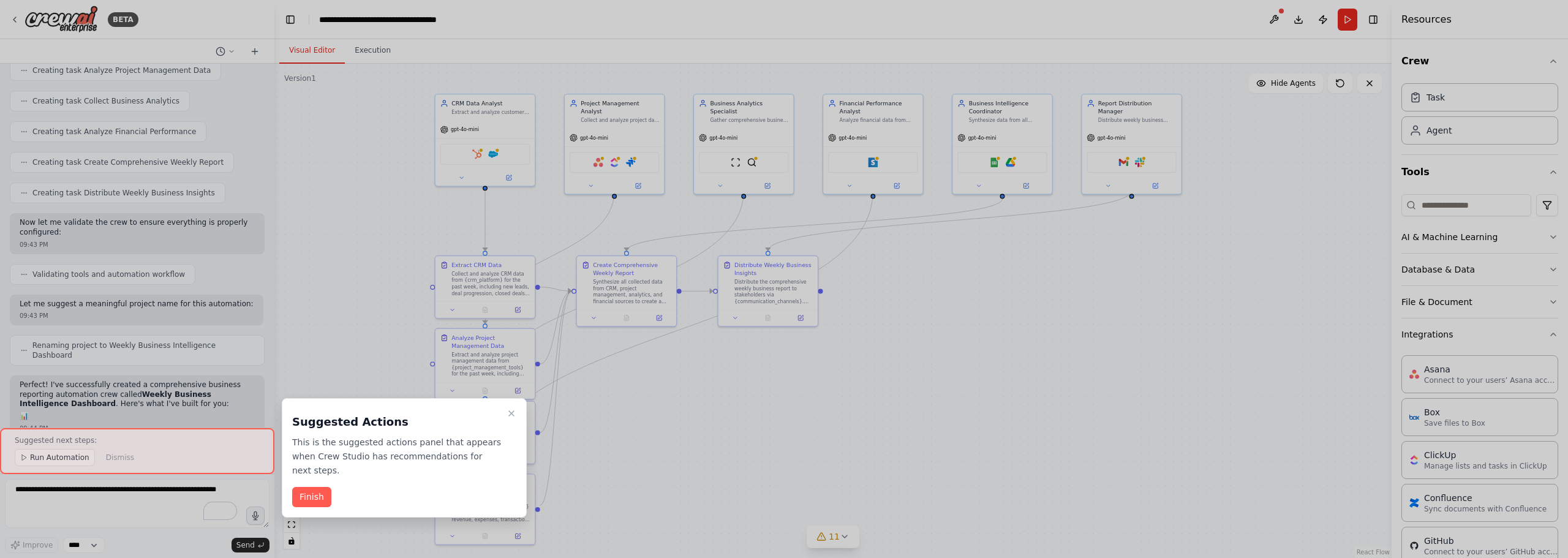
click at [762, 471] on div at bounding box center [784, 279] width 1568 height 558
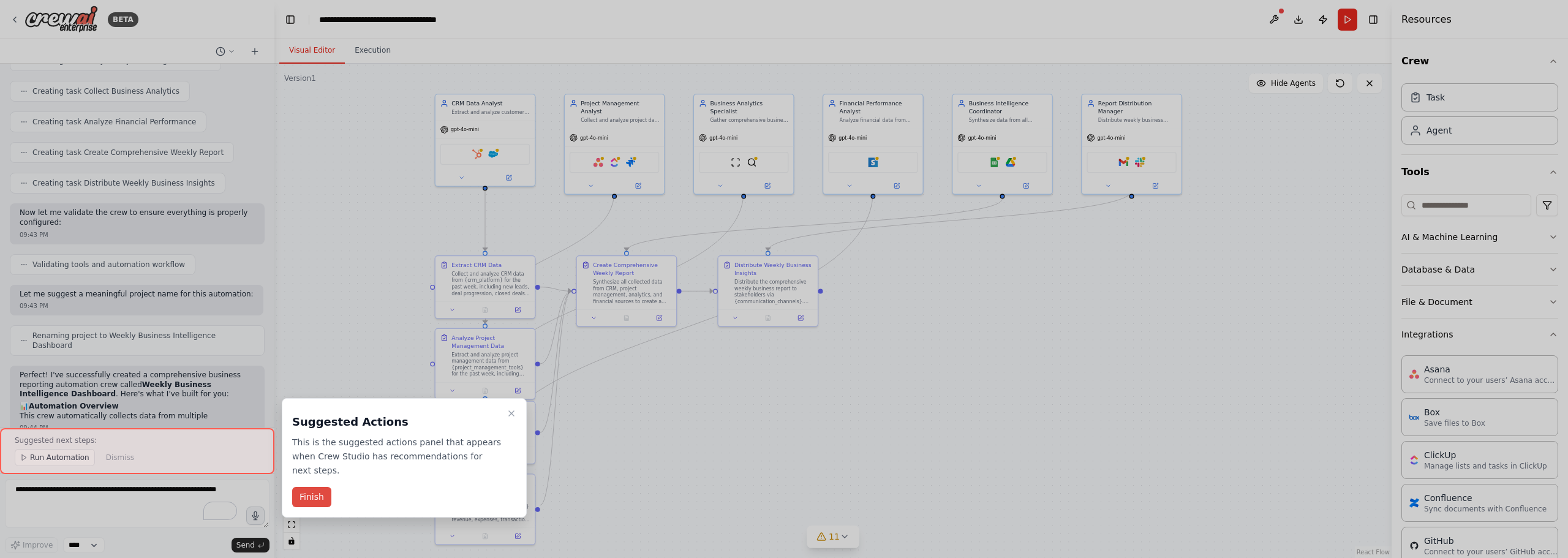
click at [305, 487] on button "Finish" at bounding box center [312, 497] width 39 height 20
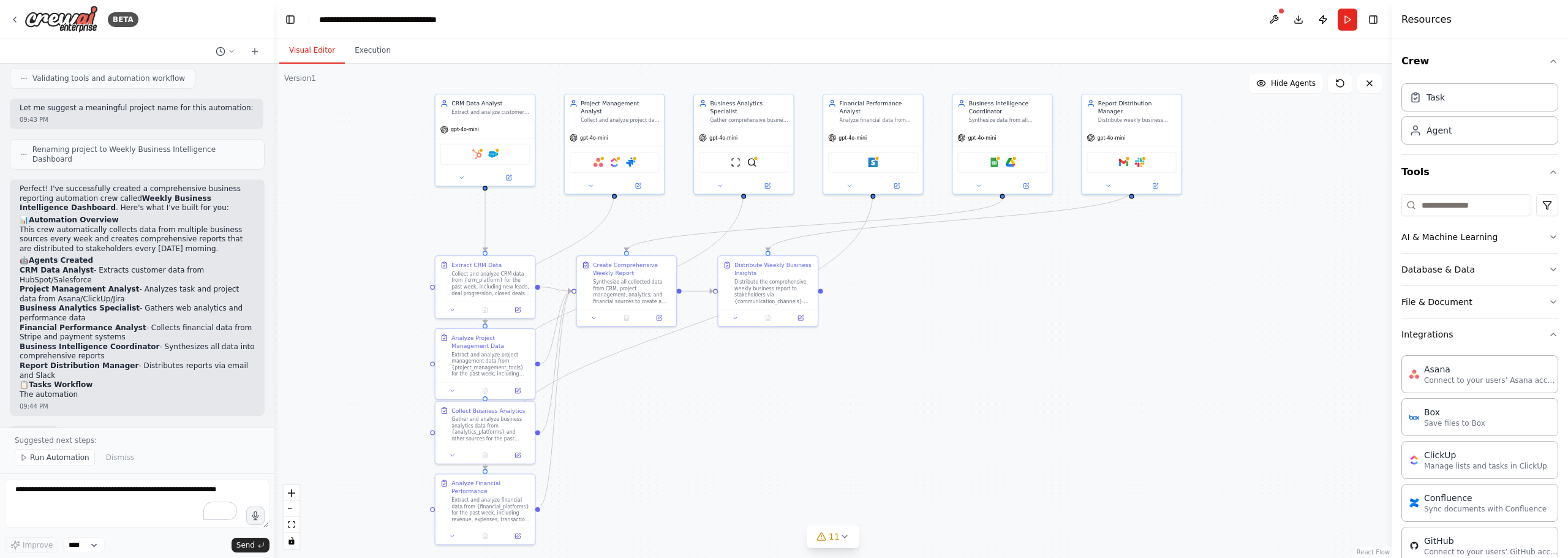
scroll to position [1087, 0]
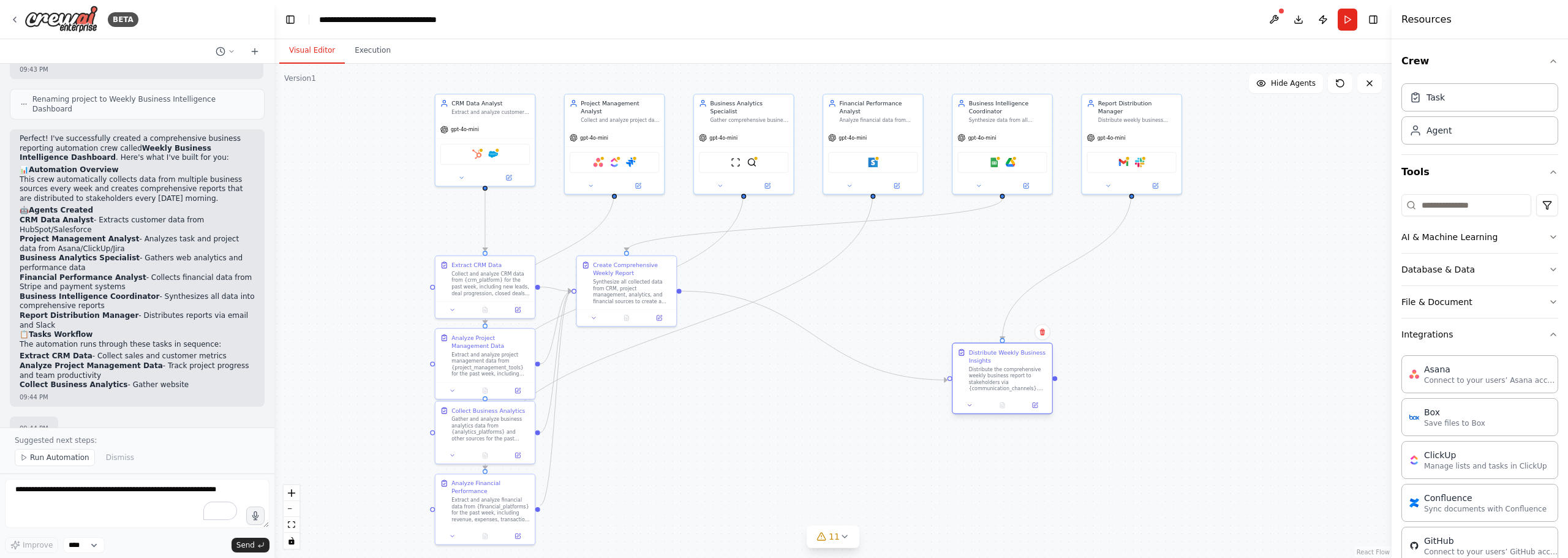
drag, startPoint x: 822, startPoint y: 325, endPoint x: 995, endPoint y: 384, distance: 182.8
click at [1034, 390] on div "Distribute the comprehensive weekly business report to stakeholders via {commun…" at bounding box center [1008, 379] width 78 height 25
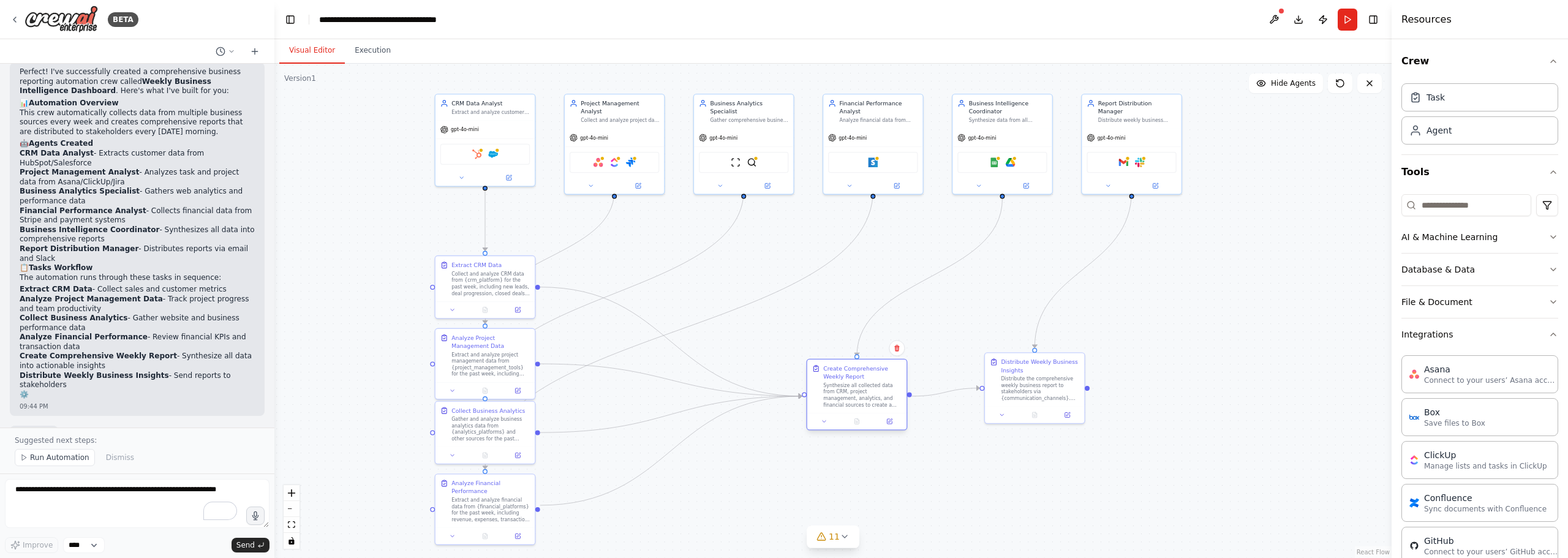
drag, startPoint x: 645, startPoint y: 298, endPoint x: 875, endPoint y: 404, distance: 253.3
click at [875, 404] on div "Synthesize all collected data from CRM, project management, analytics, and fina…" at bounding box center [862, 395] width 78 height 25
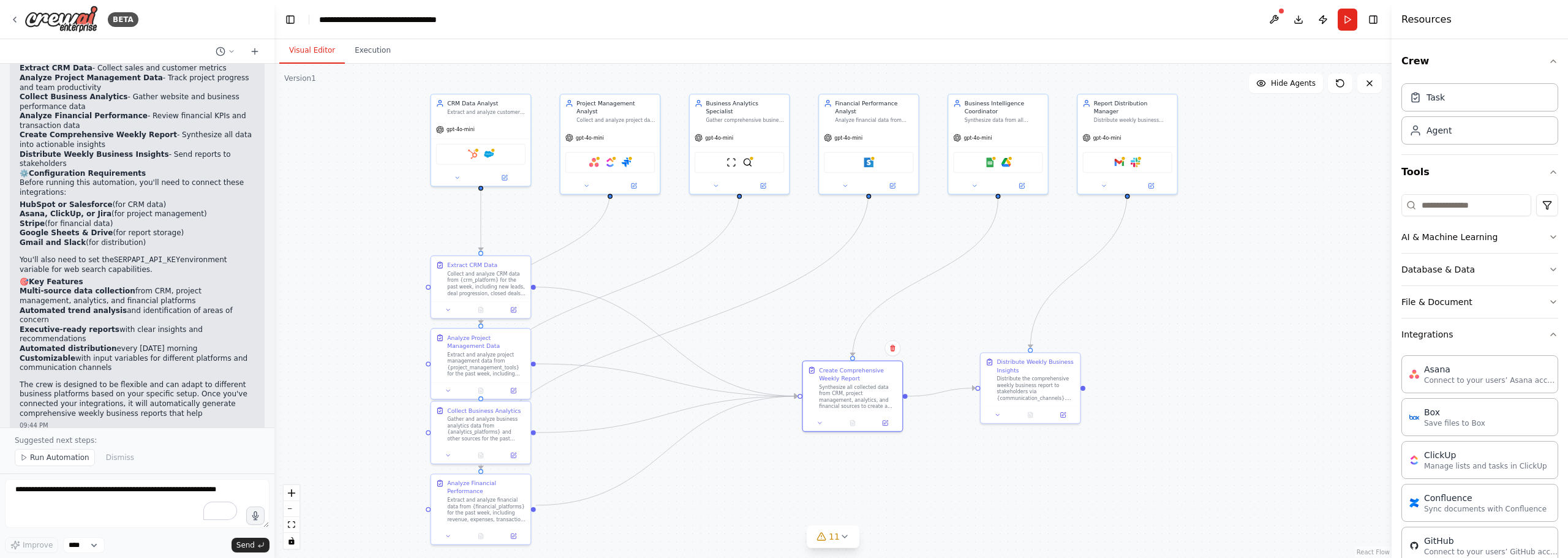
scroll to position [1424, 0]
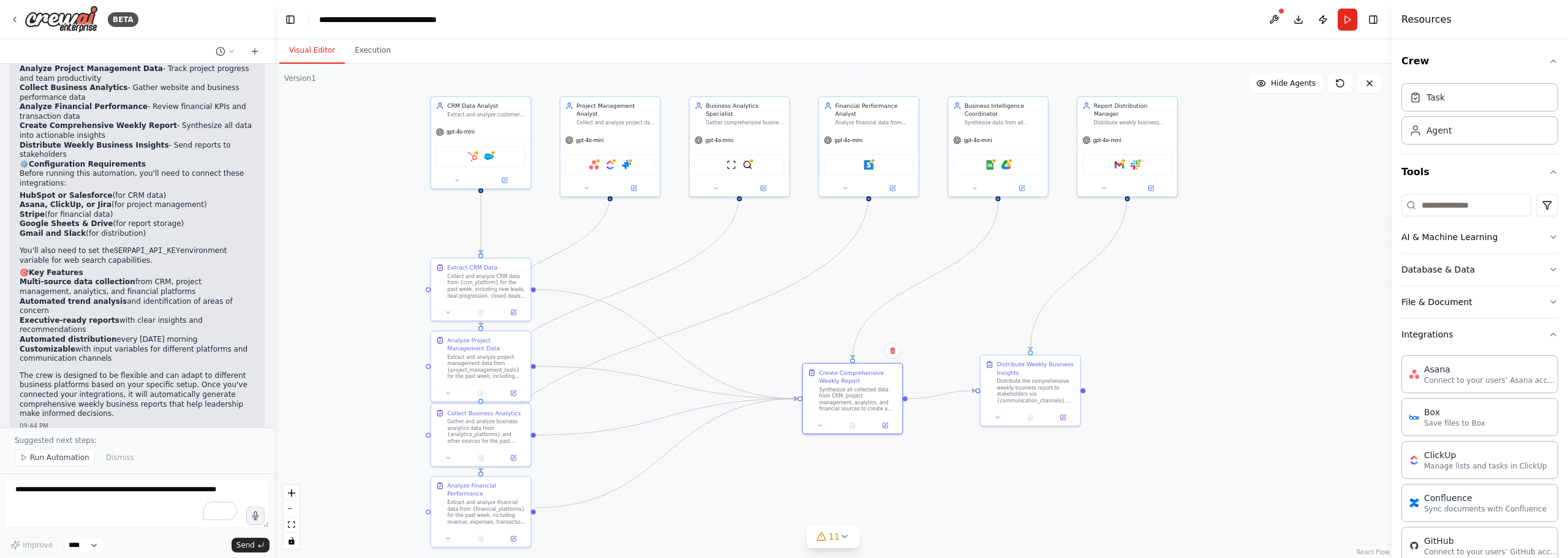
click at [1260, 291] on div ".deletable-edge-delete-btn { width: 20px; height: 20px; border: 0px solid #ffff…" at bounding box center [833, 310] width 1117 height 495
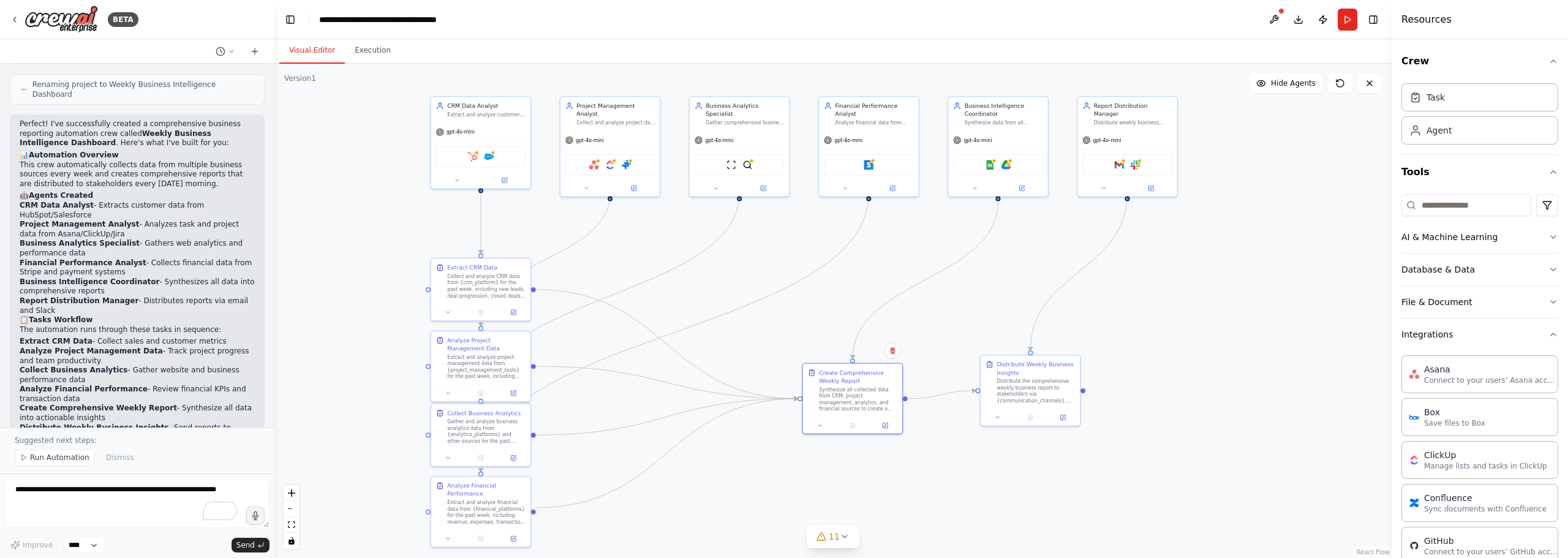
scroll to position [1118, 0]
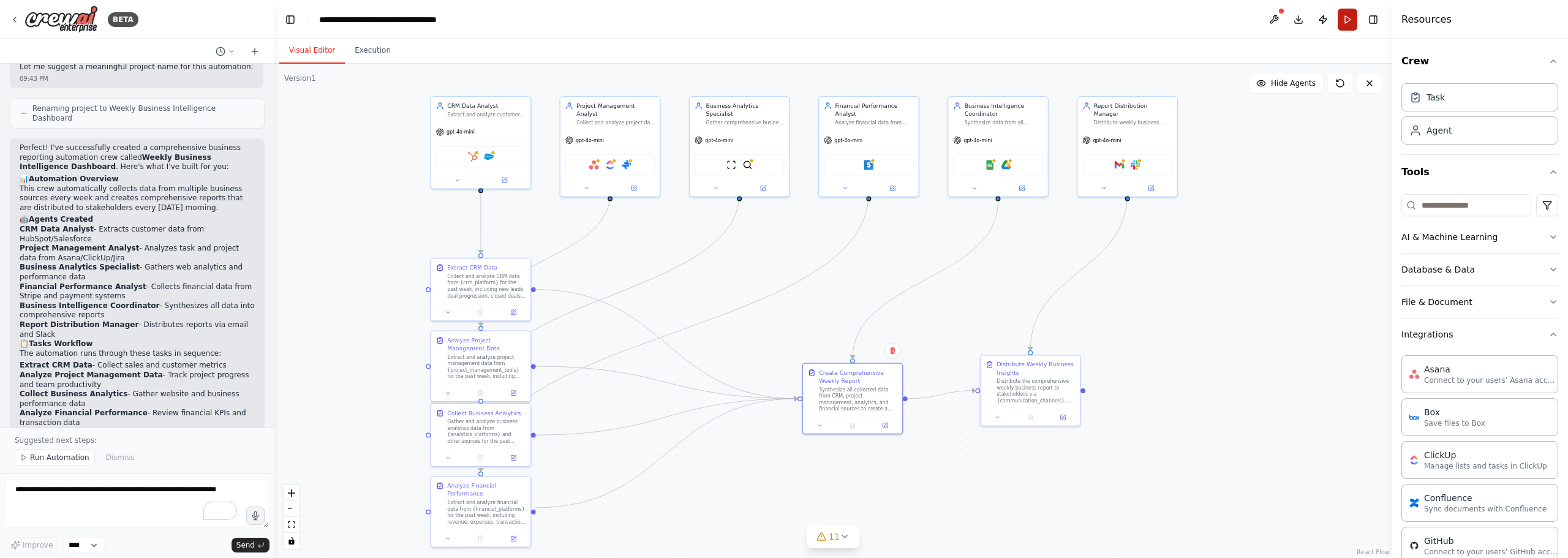
click at [1353, 20] on button "Run" at bounding box center [1348, 19] width 20 height 22
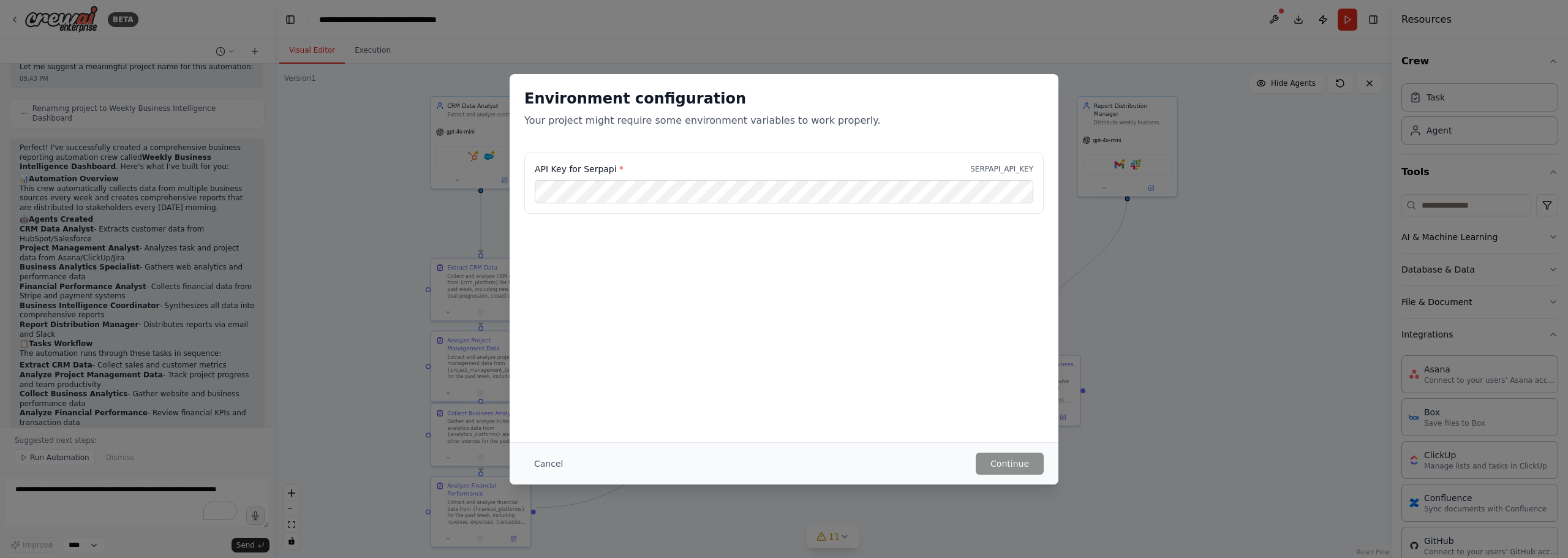
click at [1044, 113] on div "Environment configuration Your project might require some environment variables…" at bounding box center [784, 113] width 549 height 78
click at [1083, 190] on div "Environment configuration Your project might require some environment variables…" at bounding box center [784, 279] width 1568 height 558
click at [1090, 290] on div "Environment configuration Your project might require some environment variables…" at bounding box center [784, 279] width 1568 height 558
click at [552, 461] on button "Cancel" at bounding box center [548, 463] width 49 height 22
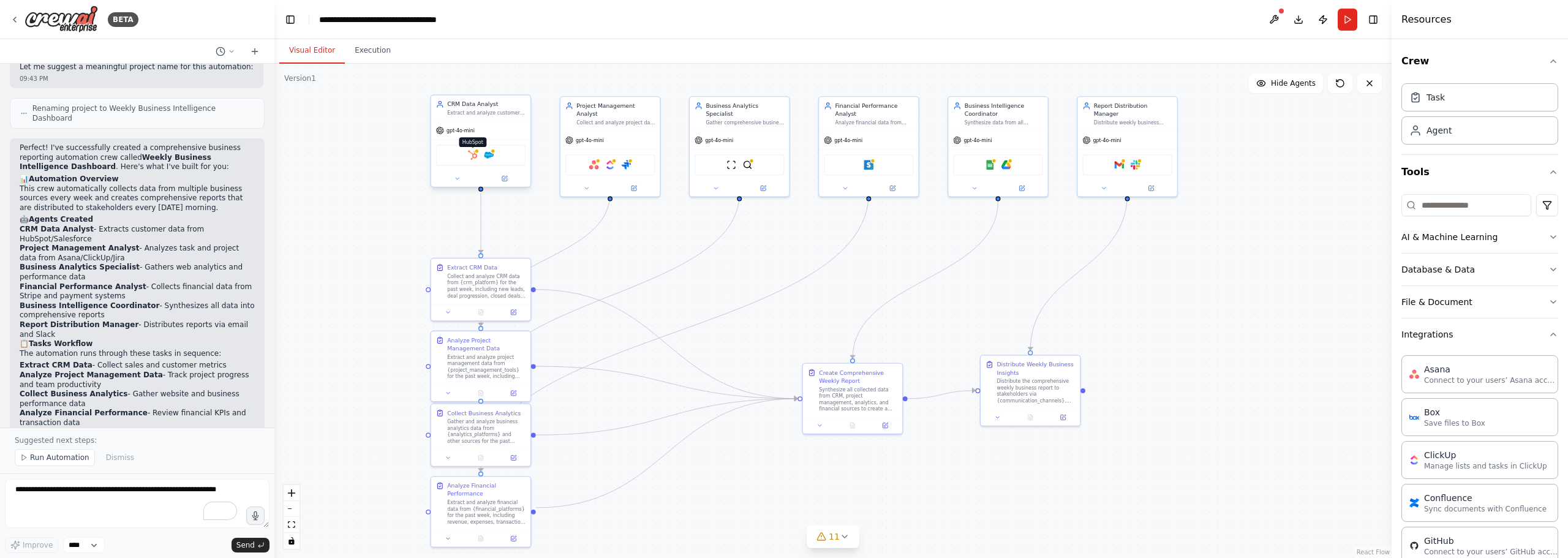
click at [474, 160] on img at bounding box center [473, 155] width 10 height 10
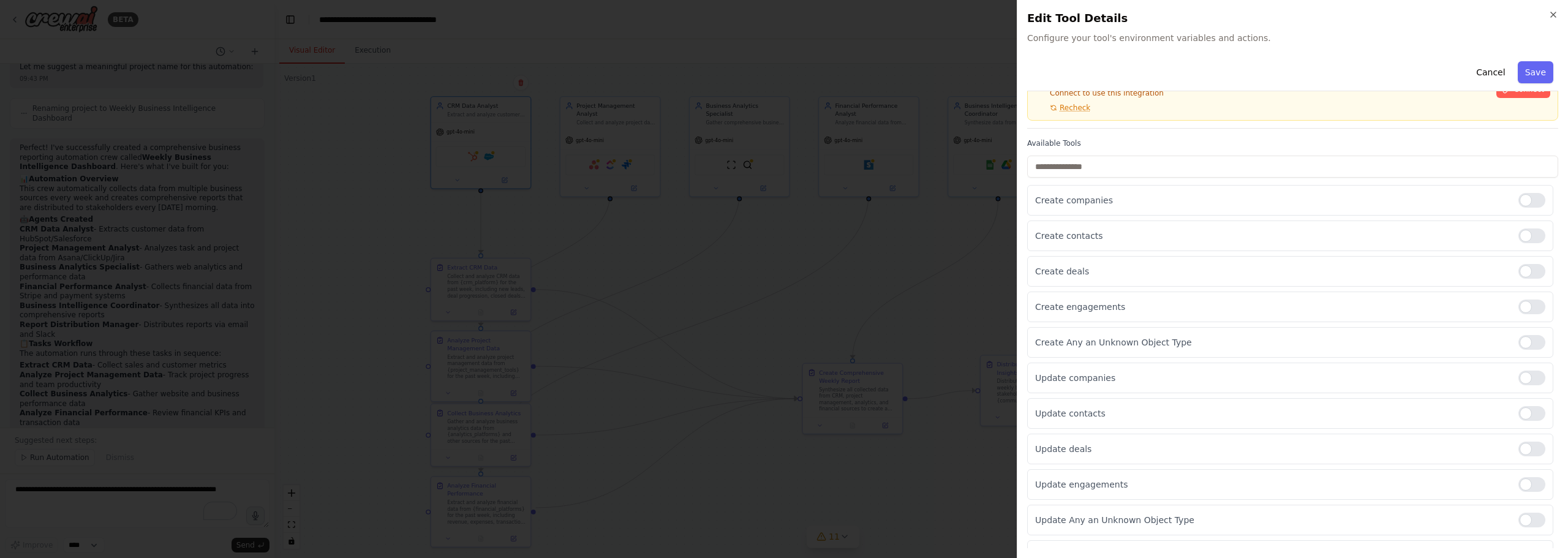
scroll to position [61, 0]
click at [1550, 16] on icon "button" at bounding box center [1554, 15] width 10 height 10
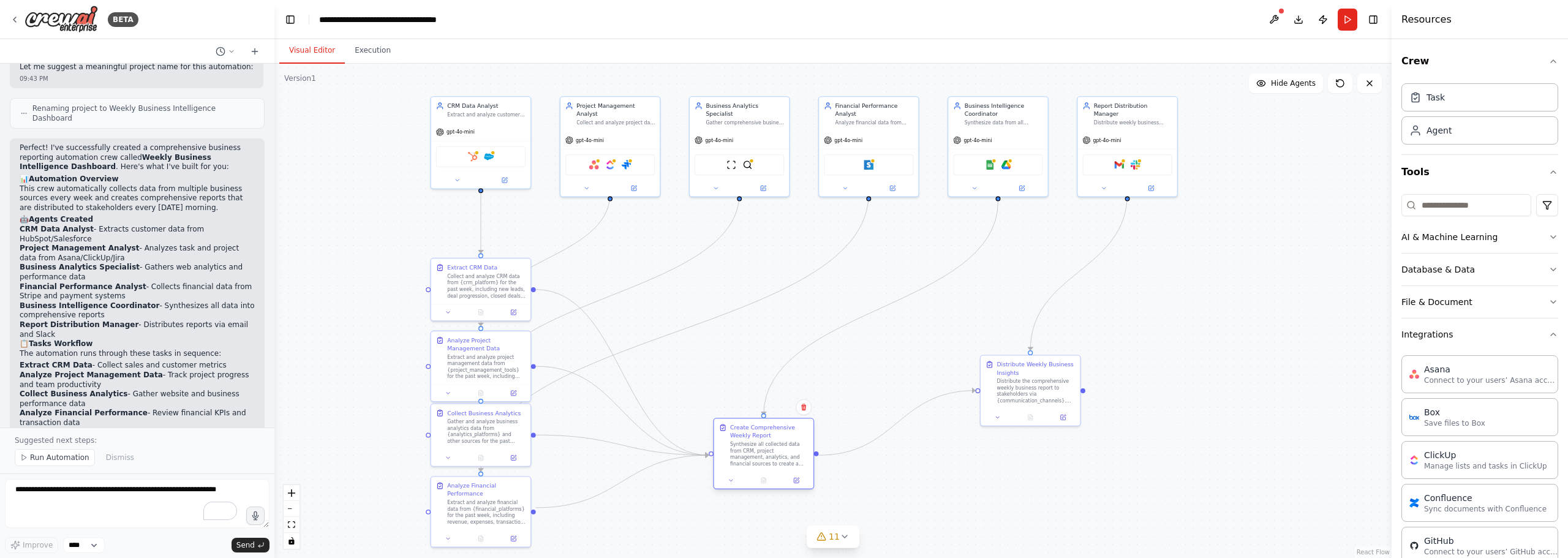
drag, startPoint x: 860, startPoint y: 384, endPoint x: 767, endPoint y: 439, distance: 108.0
click at [767, 439] on div "Create Comprehensive Weekly Report Synthesize all collected data from CRM, proj…" at bounding box center [769, 445] width 78 height 44
drag, startPoint x: 1040, startPoint y: 391, endPoint x: 932, endPoint y: 458, distance: 127.1
click at [932, 458] on div "Distribute the comprehensive weekly business report to stakeholders via {commun…" at bounding box center [931, 454] width 78 height 25
click at [1193, 393] on div ".deletable-edge-delete-btn { width: 20px; height: 20px; border: 0px solid #ffff…" at bounding box center [833, 310] width 1117 height 495
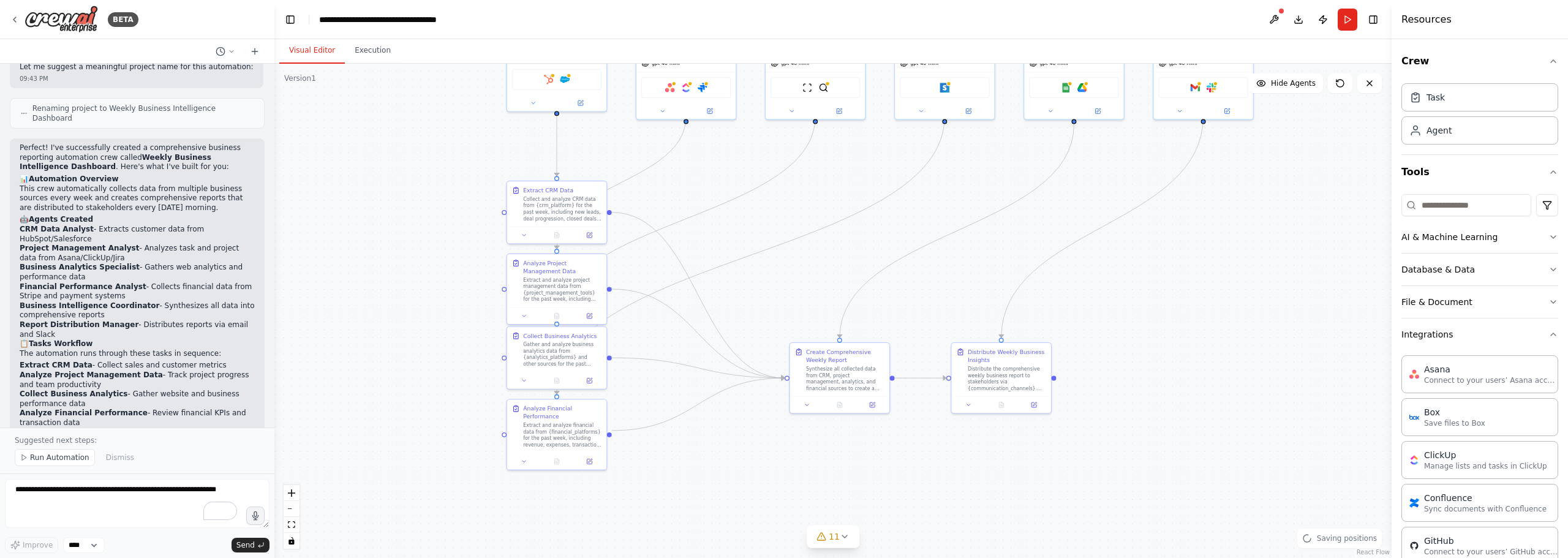
drag, startPoint x: 1181, startPoint y: 328, endPoint x: 1258, endPoint y: 250, distance: 109.6
click at [1258, 250] on div ".deletable-edge-delete-btn { width: 20px; height: 20px; border: 0px solid #ffff…" at bounding box center [833, 310] width 1117 height 495
drag, startPoint x: 833, startPoint y: 382, endPoint x: 819, endPoint y: 308, distance: 75.3
click at [819, 308] on div "Synthesize all collected data from CRM, project management, analytics, and fina…" at bounding box center [829, 304] width 78 height 25
drag, startPoint x: 1009, startPoint y: 386, endPoint x: 1013, endPoint y: 311, distance: 75.1
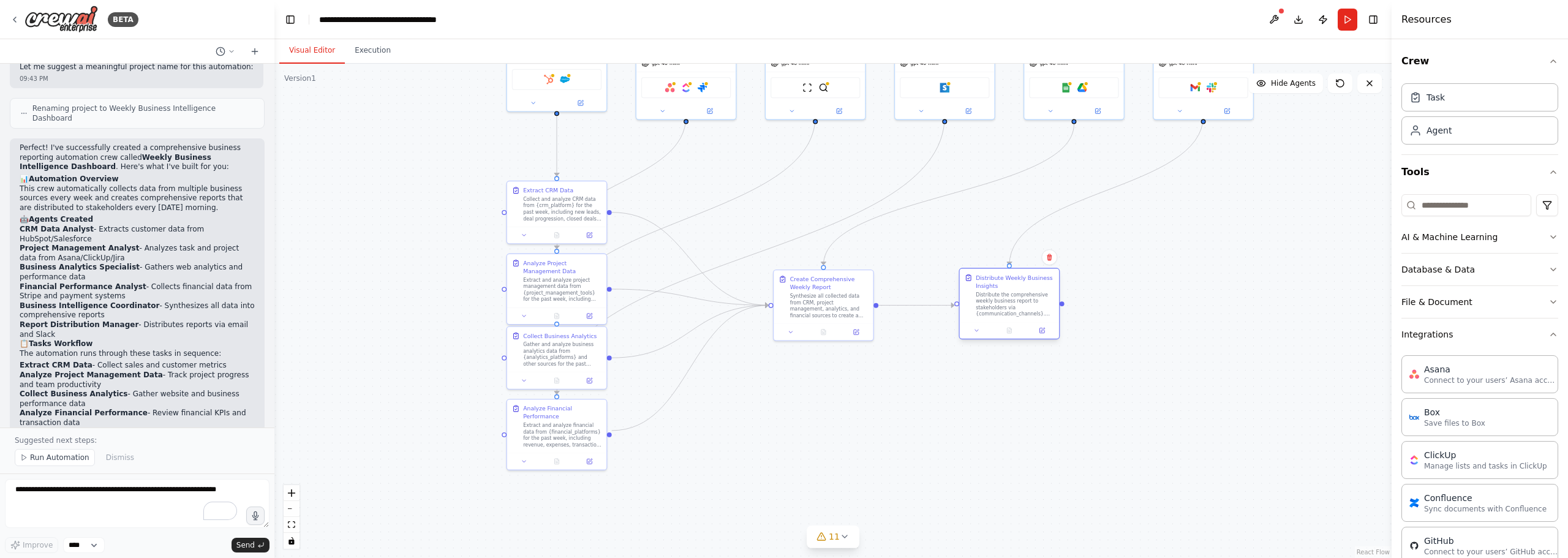
click at [1013, 311] on div "Distribute the comprehensive weekly business report to stakeholders via {commun…" at bounding box center [1014, 304] width 78 height 25
click at [1414, 341] on button "Integrations" at bounding box center [1480, 334] width 157 height 32
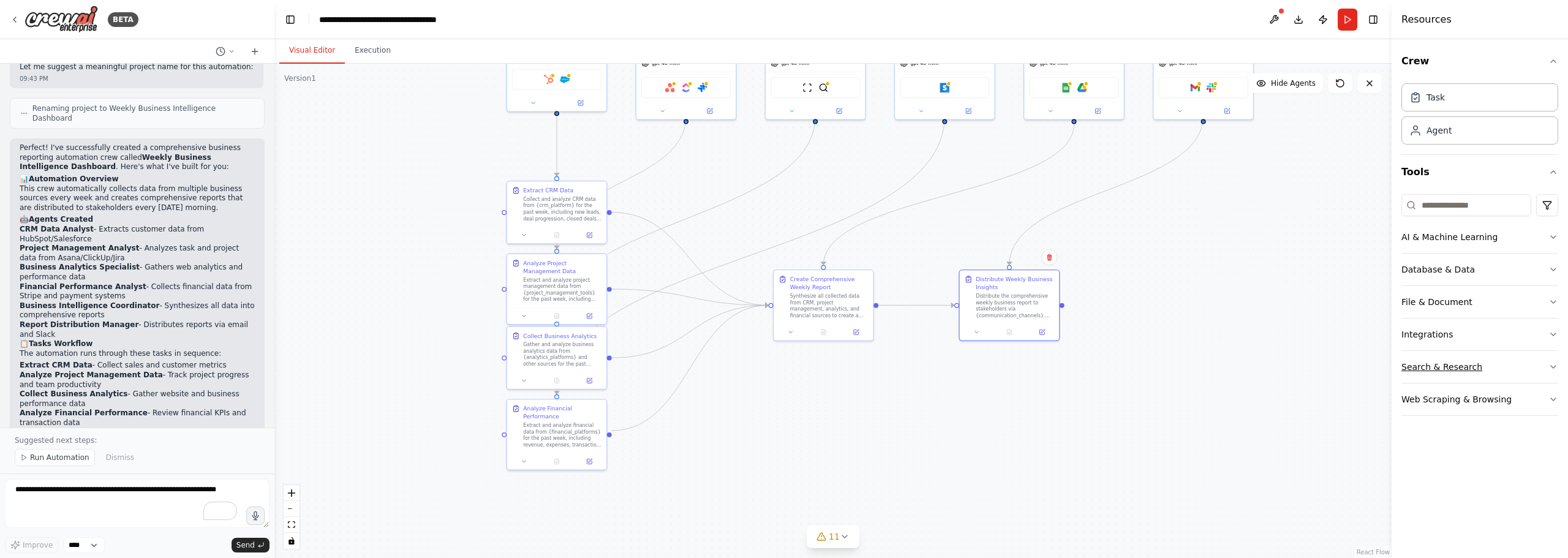
click at [1438, 368] on button "Search & Research" at bounding box center [1480, 367] width 157 height 32
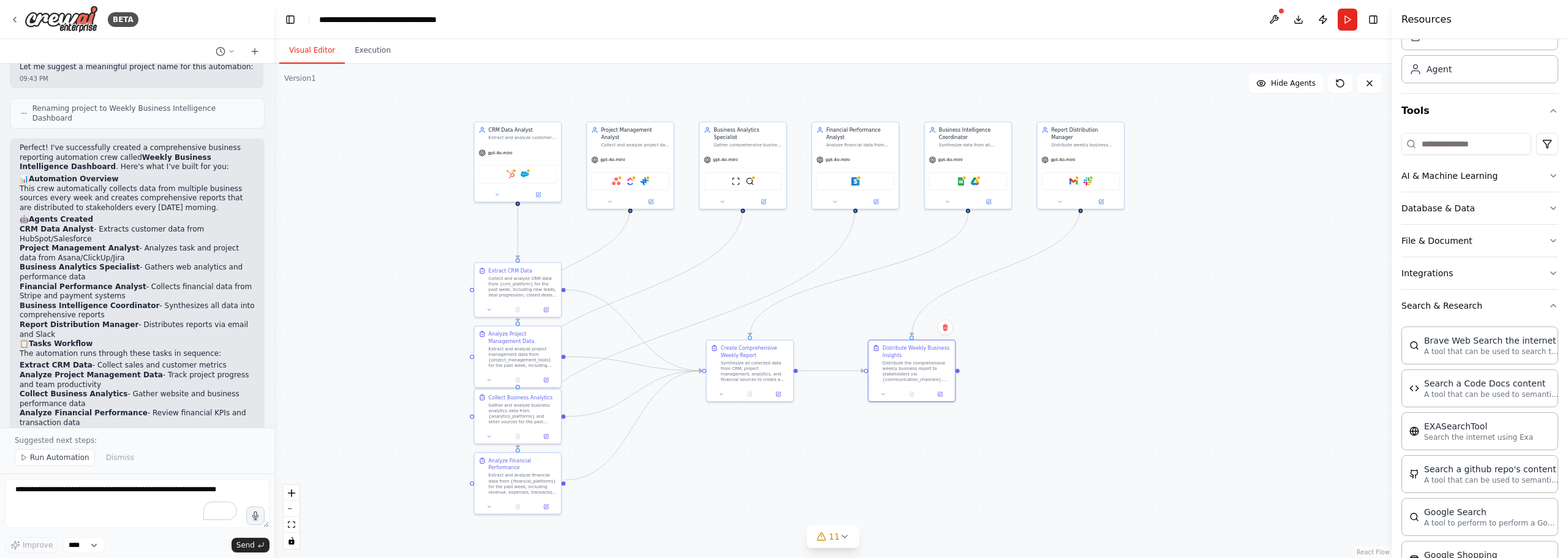
drag, startPoint x: 1251, startPoint y: 289, endPoint x: 1120, endPoint y: 346, distance: 142.9
click at [1120, 346] on div ".deletable-edge-delete-btn { width: 20px; height: 20px; border: 0px solid #ffff…" at bounding box center [833, 310] width 1117 height 495
click at [72, 16] on img at bounding box center [61, 19] width 73 height 28
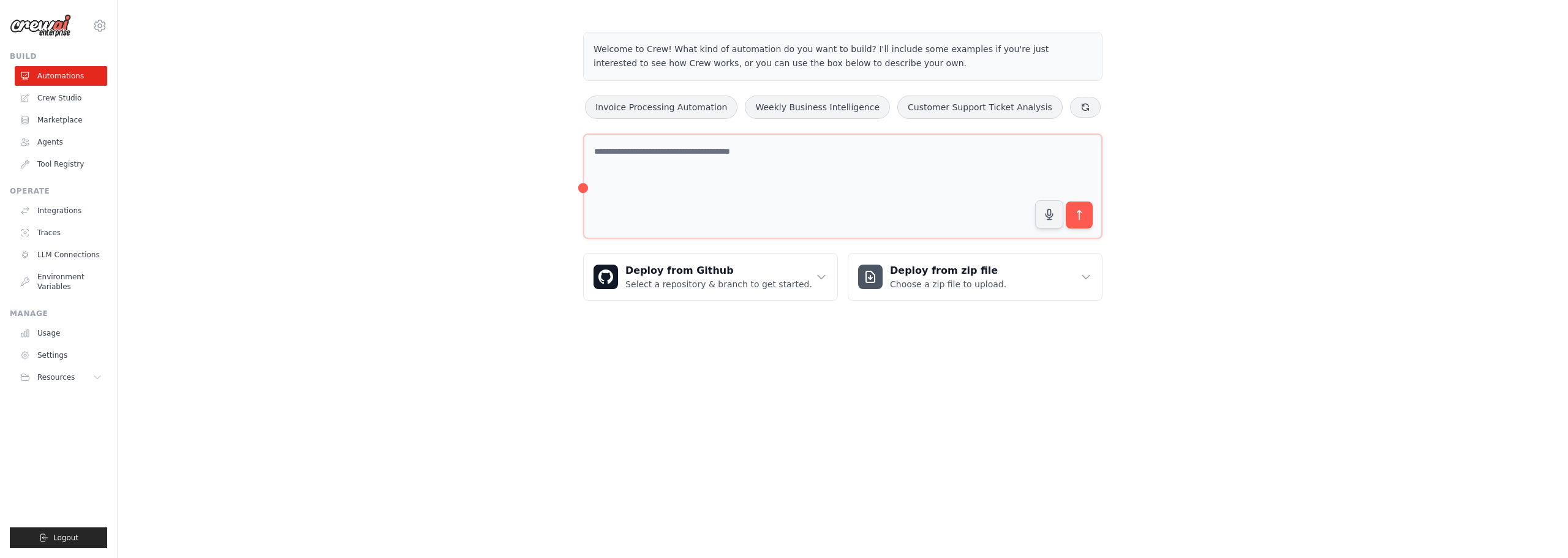
click at [63, 75] on link "Automations" at bounding box center [61, 76] width 92 height 20
click at [59, 356] on link "Settings" at bounding box center [62, 356] width 92 height 20
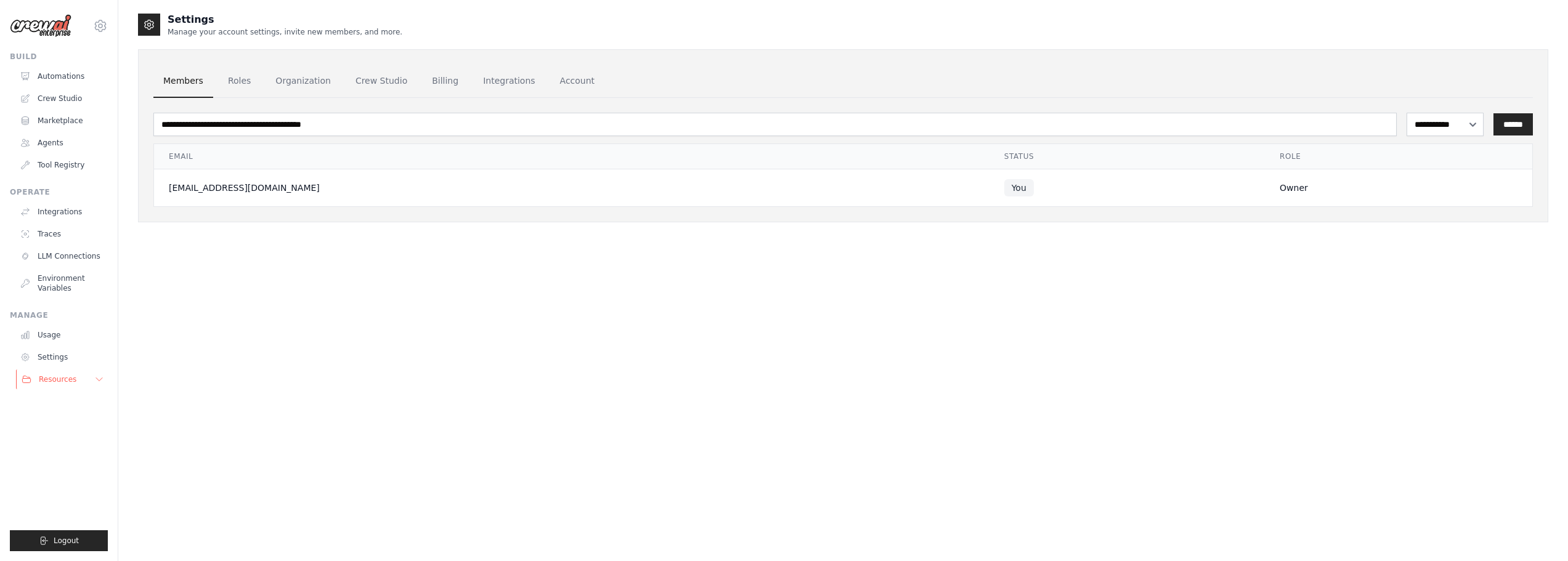
click at [61, 379] on span "Resources" at bounding box center [57, 379] width 38 height 10
click at [62, 71] on link "Automations" at bounding box center [62, 77] width 93 height 20
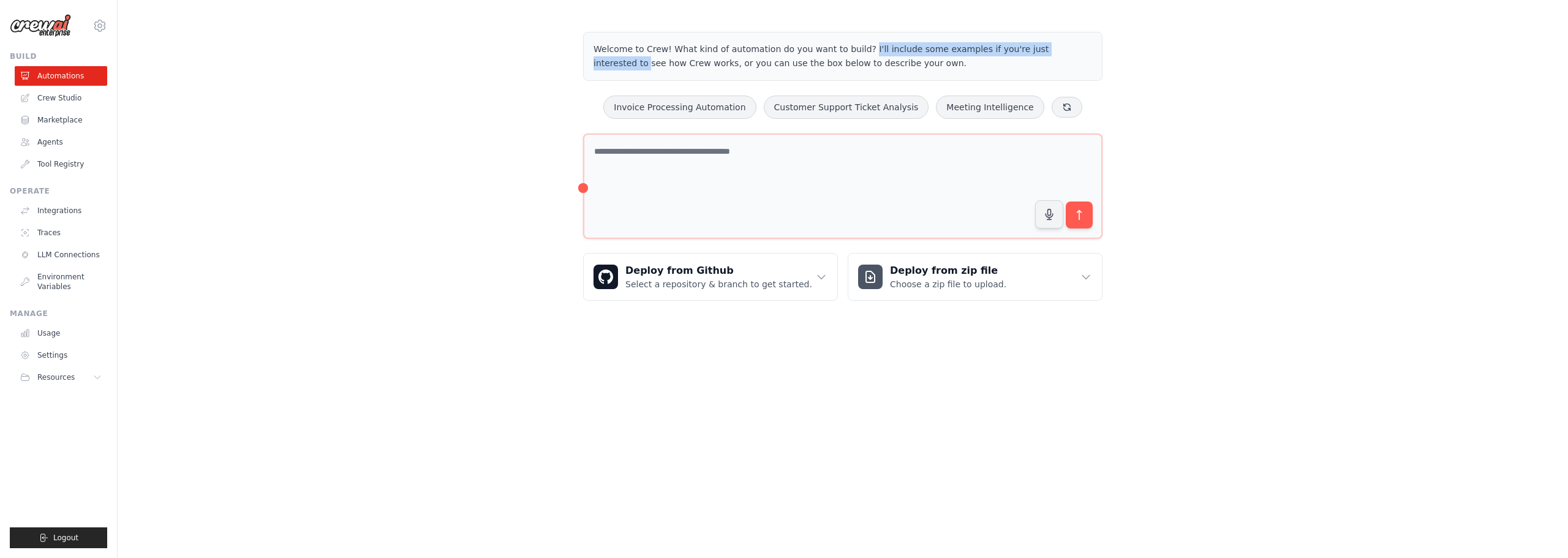
drag, startPoint x: 808, startPoint y: 48, endPoint x: 1018, endPoint y: 47, distance: 210.0
click at [1018, 47] on p "Welcome to Crew! What kind of automation do you want to build? I'll include som…" at bounding box center [843, 56] width 499 height 28
click at [1090, 333] on body "adilsonbna@gmail.com Settings Build Automations Crew Studio" at bounding box center [784, 166] width 1568 height 333
click at [101, 24] on icon at bounding box center [99, 25] width 4 height 4
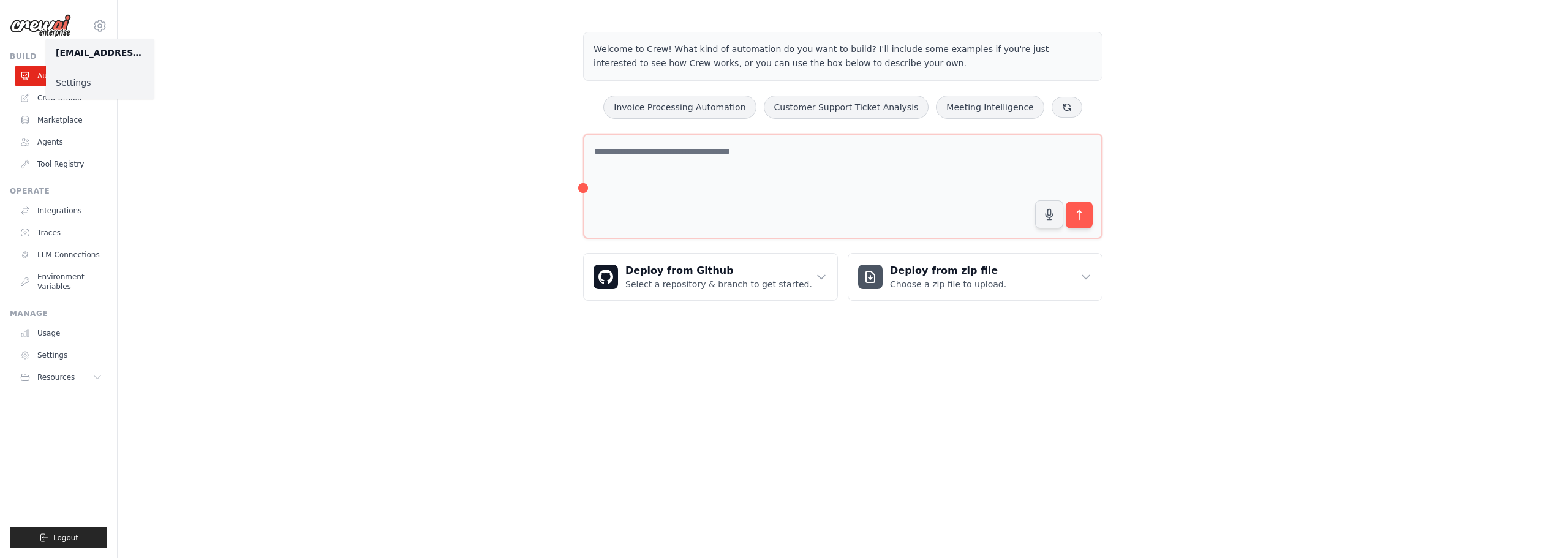
click at [333, 138] on div "Welcome to Crew! What kind of automation do you want to build? I'll include som…" at bounding box center [843, 166] width 1451 height 308
click at [68, 99] on link "Crew Studio" at bounding box center [62, 98] width 92 height 20
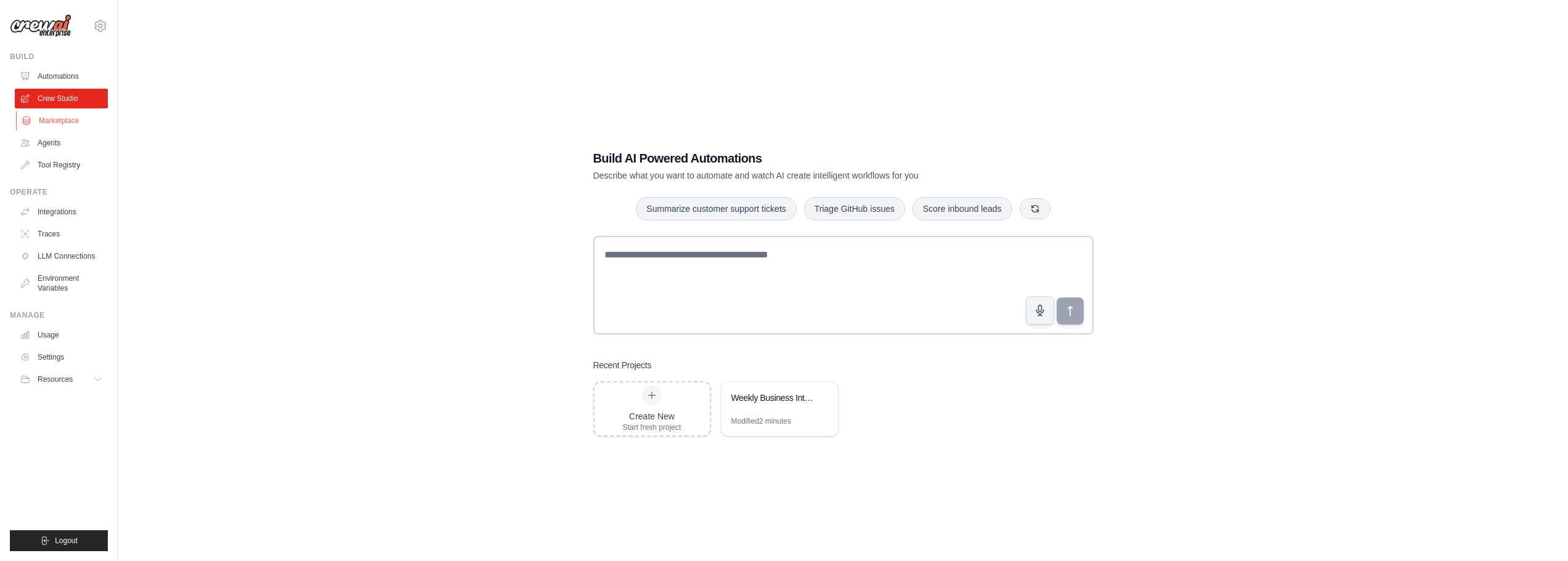
click at [72, 123] on link "Marketplace" at bounding box center [62, 121] width 93 height 20
